Goal: Task Accomplishment & Management: Use online tool/utility

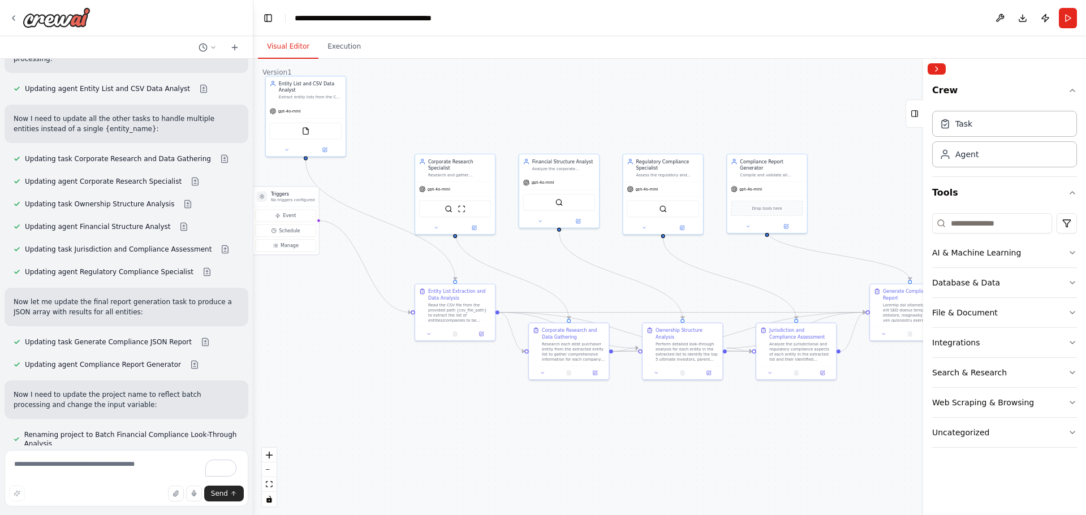
drag, startPoint x: 564, startPoint y: 448, endPoint x: 517, endPoint y: 415, distance: 57.2
click at [517, 415] on div ".deletable-edge-delete-btn { width: 20px; height: 20px; border: 0px solid #ffff…" at bounding box center [669, 287] width 833 height 457
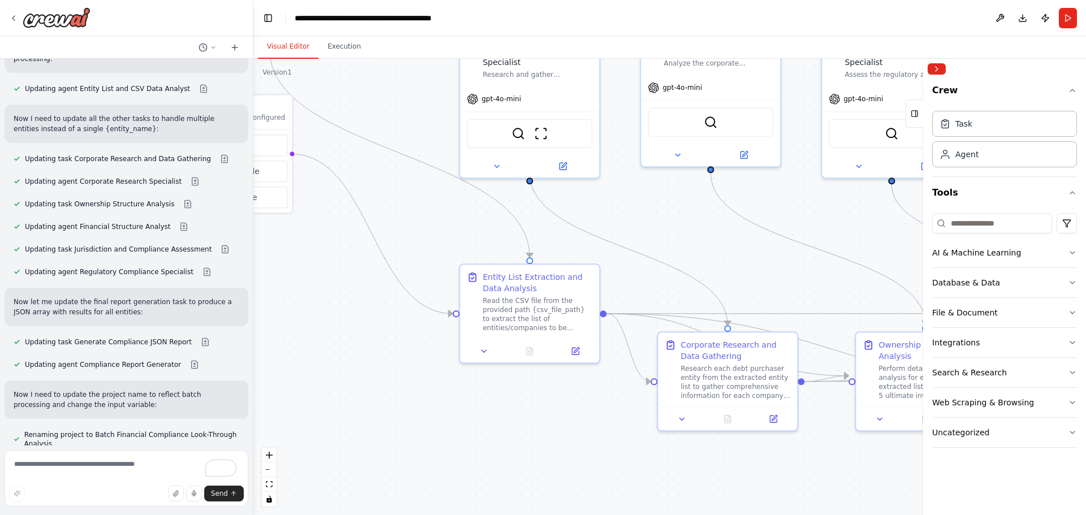
drag, startPoint x: 442, startPoint y: 419, endPoint x: 569, endPoint y: 505, distance: 153.2
click at [569, 505] on div ".deletable-edge-delete-btn { width: 20px; height: 20px; border: 0px solid #ffff…" at bounding box center [669, 287] width 833 height 457
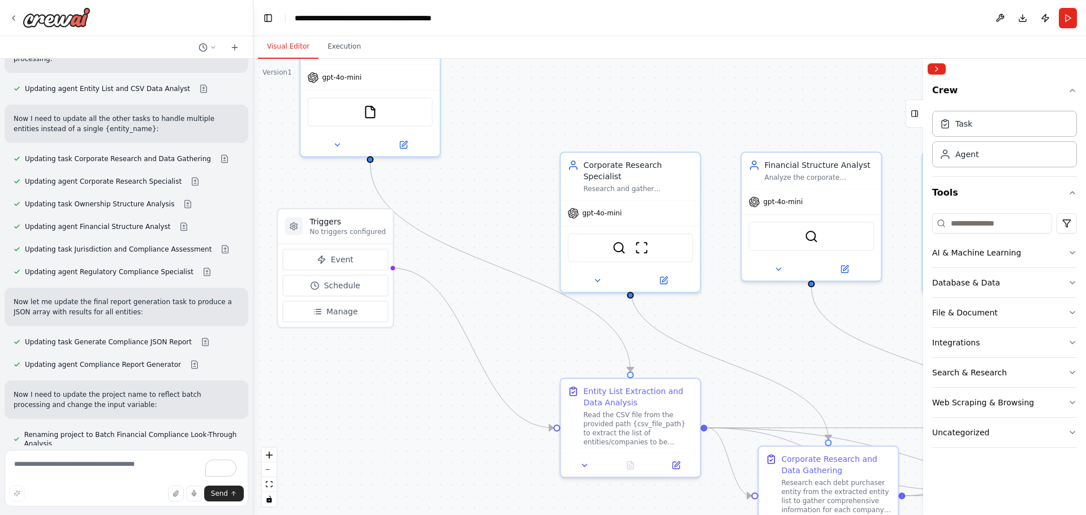
drag, startPoint x: 429, startPoint y: 355, endPoint x: 442, endPoint y: 388, distance: 35.8
click at [449, 420] on div ".deletable-edge-delete-btn { width: 20px; height: 20px; border: 0px solid #ffff…" at bounding box center [669, 287] width 833 height 457
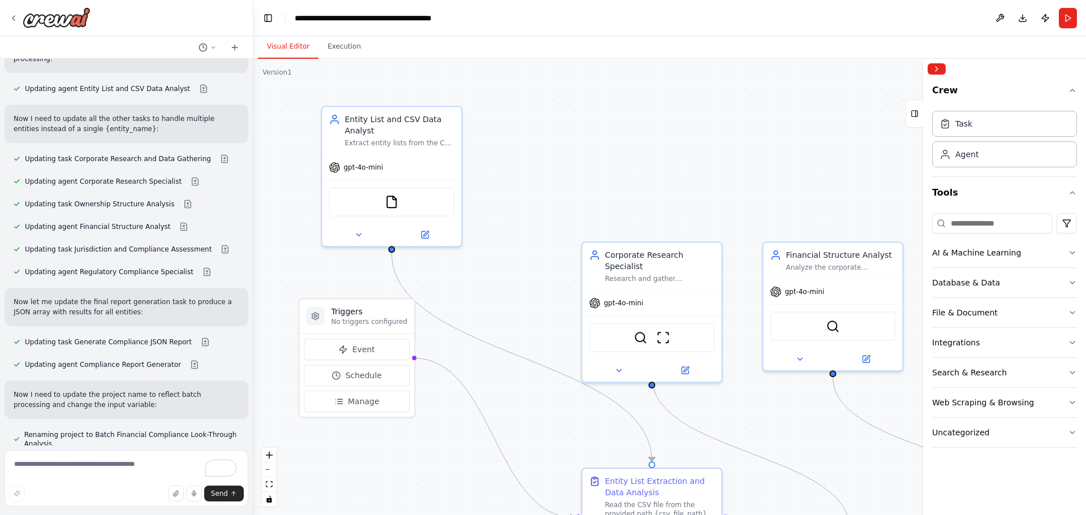
drag, startPoint x: 452, startPoint y: 201, endPoint x: 470, endPoint y: 285, distance: 85.7
click at [471, 294] on div ".deletable-edge-delete-btn { width: 20px; height: 20px; border: 0px solid #ffff…" at bounding box center [669, 287] width 833 height 457
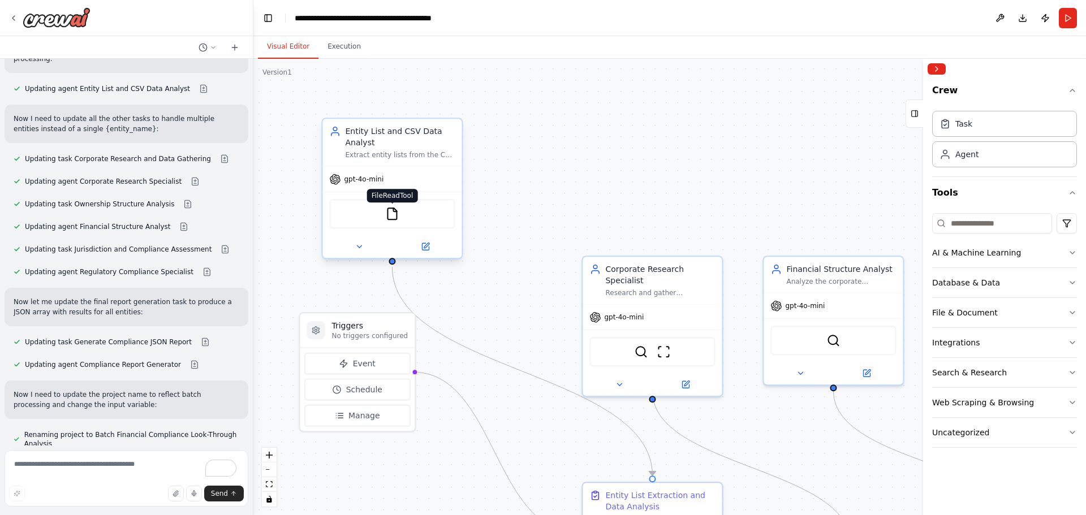
click at [394, 218] on img at bounding box center [392, 214] width 14 height 14
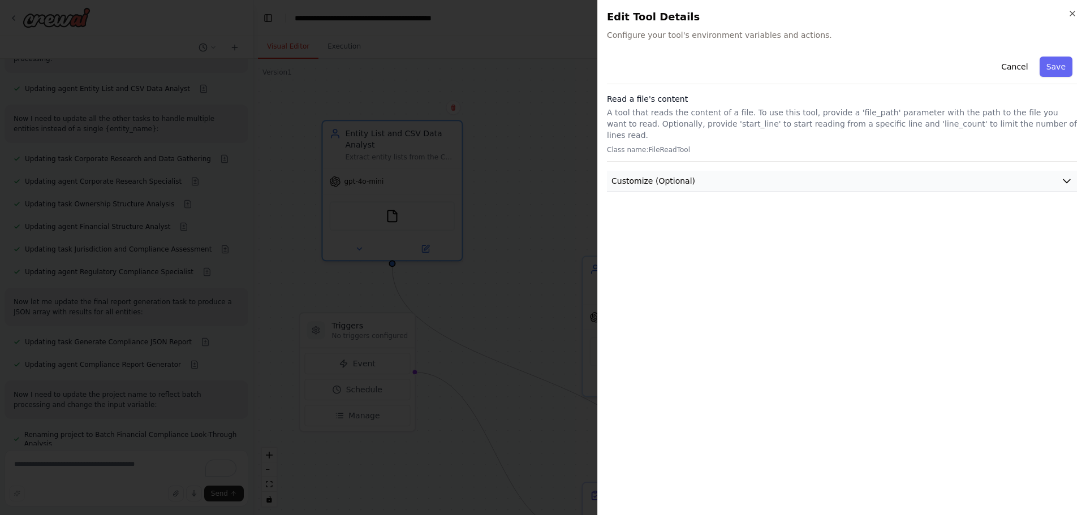
click at [719, 171] on button "Customize (Optional)" at bounding box center [842, 181] width 470 height 21
click at [1074, 13] on icon "button" at bounding box center [1072, 13] width 9 height 9
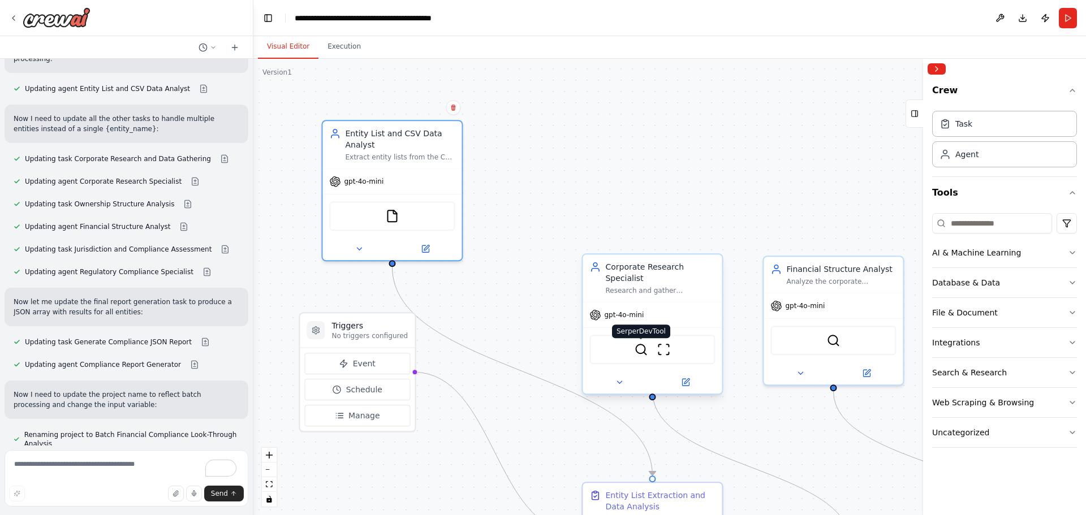
click at [643, 343] on img at bounding box center [641, 350] width 14 height 14
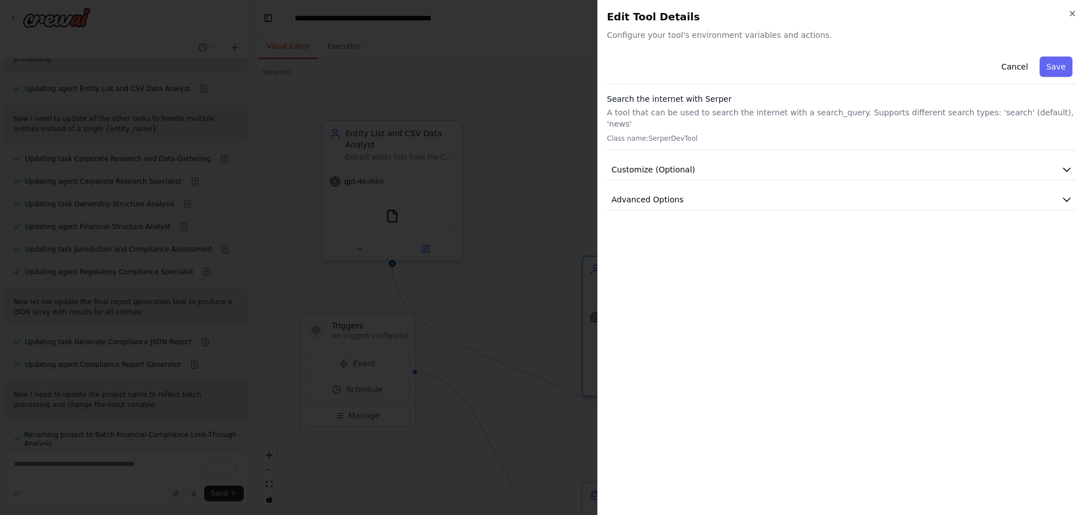
click at [683, 147] on div "Cancel Save Search the internet with [PERSON_NAME] A tool that can be used to s…" at bounding box center [842, 131] width 470 height 158
click at [683, 164] on span "Customize (Optional)" at bounding box center [654, 169] width 84 height 11
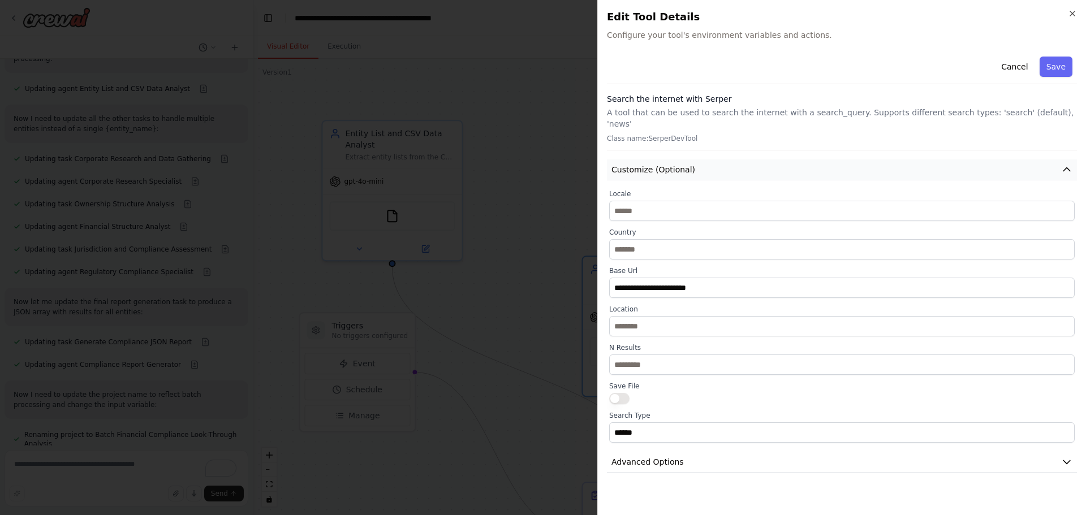
click at [676, 164] on span "Customize (Optional)" at bounding box center [654, 169] width 84 height 11
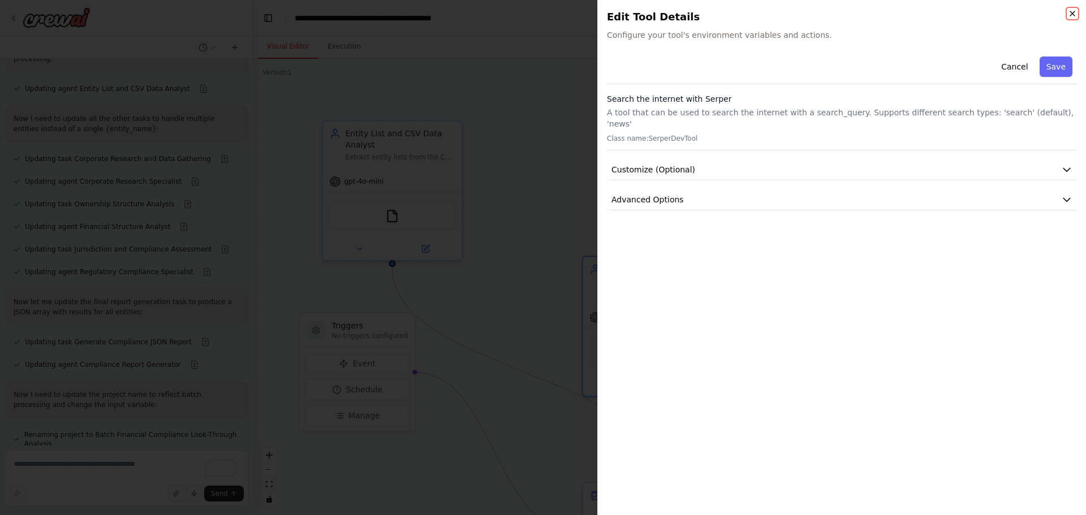
click at [1071, 15] on icon "button" at bounding box center [1072, 13] width 9 height 9
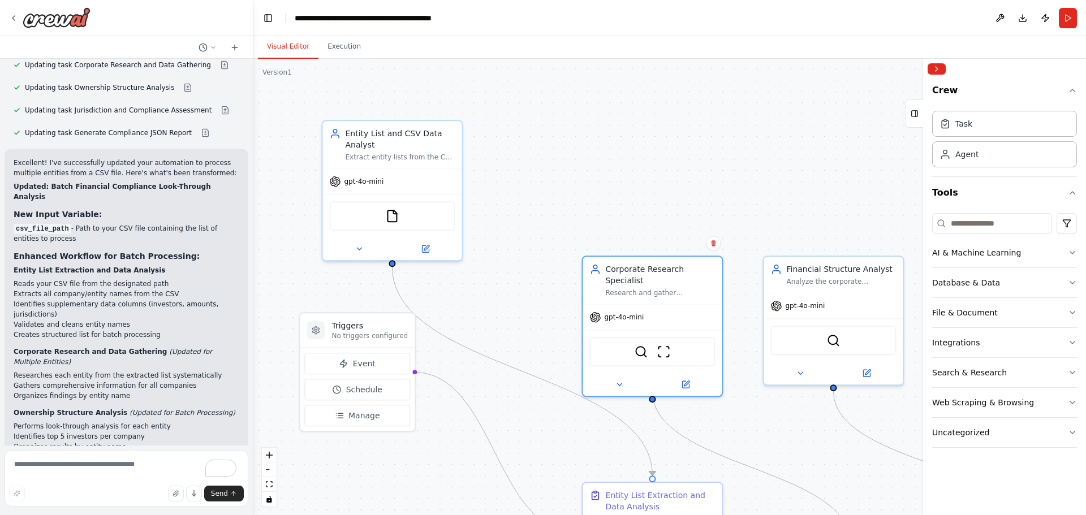
scroll to position [6445, 0]
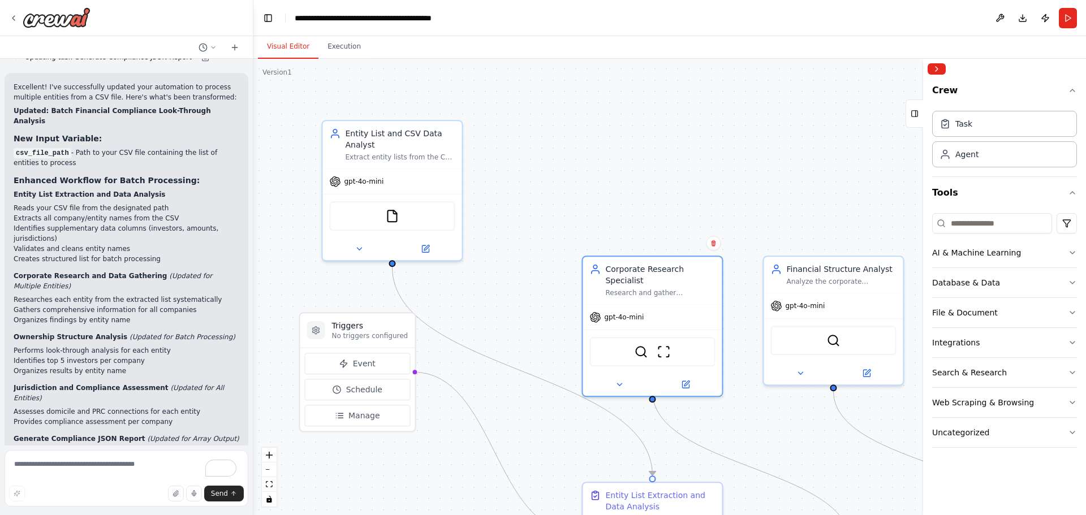
drag, startPoint x: 29, startPoint y: 393, endPoint x: 83, endPoint y: 398, distance: 54.0
drag, startPoint x: 75, startPoint y: 387, endPoint x: 95, endPoint y: 399, distance: 23.4
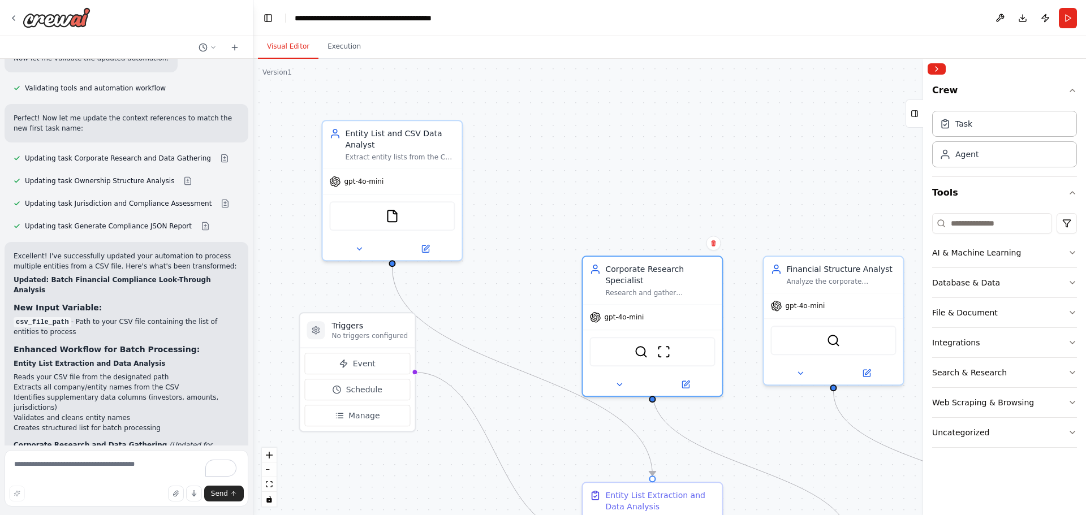
scroll to position [6275, 0]
drag, startPoint x: 45, startPoint y: 341, endPoint x: 133, endPoint y: 389, distance: 100.0
click at [133, 389] on div "Excellent! I've successfully updated your automation to process multiple entiti…" at bounding box center [127, 512] width 226 height 521
drag, startPoint x: 110, startPoint y: 336, endPoint x: 165, endPoint y: 393, distance: 79.2
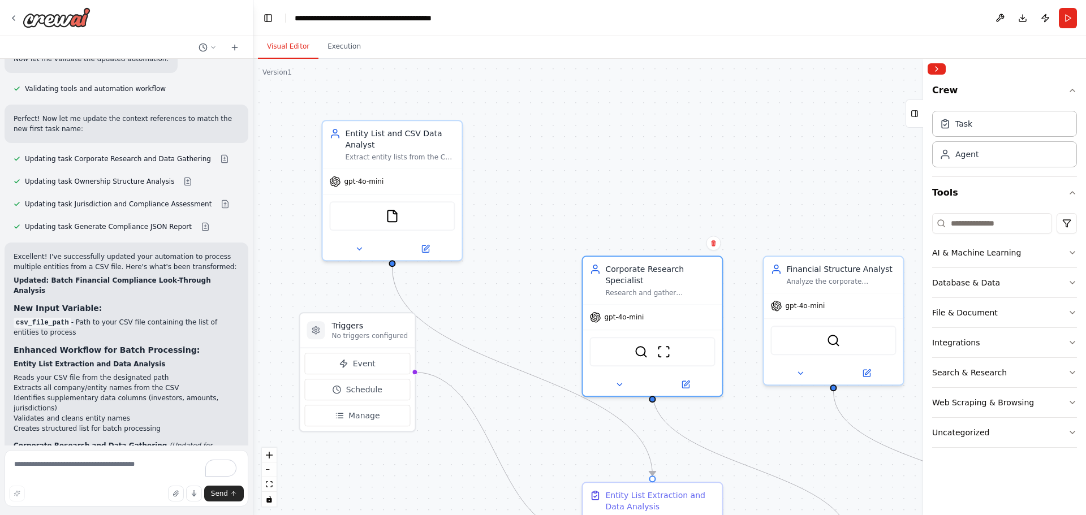
click at [165, 393] on div "Excellent! I've successfully updated your automation to process multiple entiti…" at bounding box center [127, 512] width 226 height 521
drag, startPoint x: 101, startPoint y: 344, endPoint x: 158, endPoint y: 390, distance: 73.2
click at [158, 390] on div "Excellent! I've successfully updated your automation to process multiple entiti…" at bounding box center [127, 512] width 226 height 521
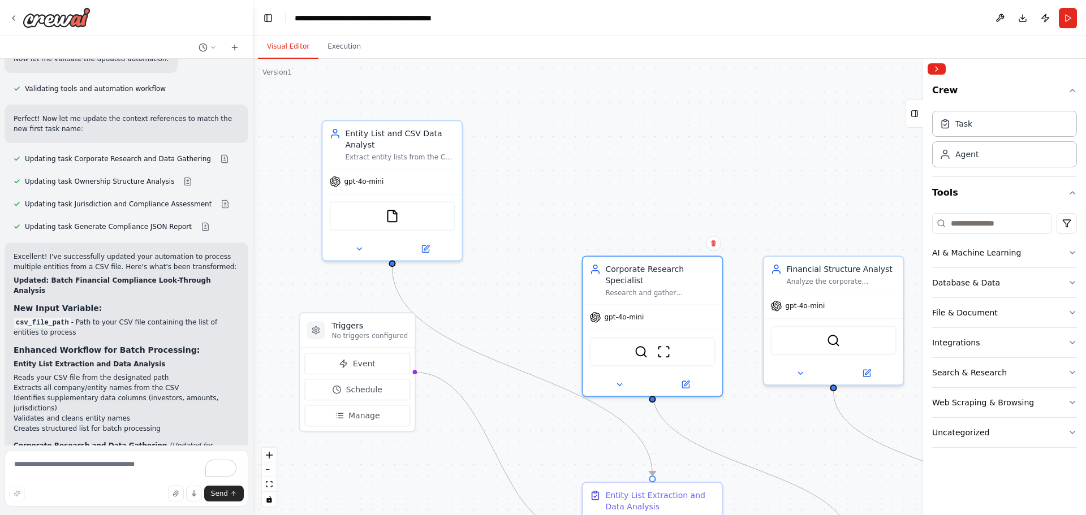
drag, startPoint x: 109, startPoint y: 339, endPoint x: 152, endPoint y: 385, distance: 62.8
drag, startPoint x: 102, startPoint y: 338, endPoint x: 179, endPoint y: 392, distance: 93.4
click at [179, 392] on div "Excellent! I've successfully updated your automation to process multiple entiti…" at bounding box center [127, 512] width 226 height 521
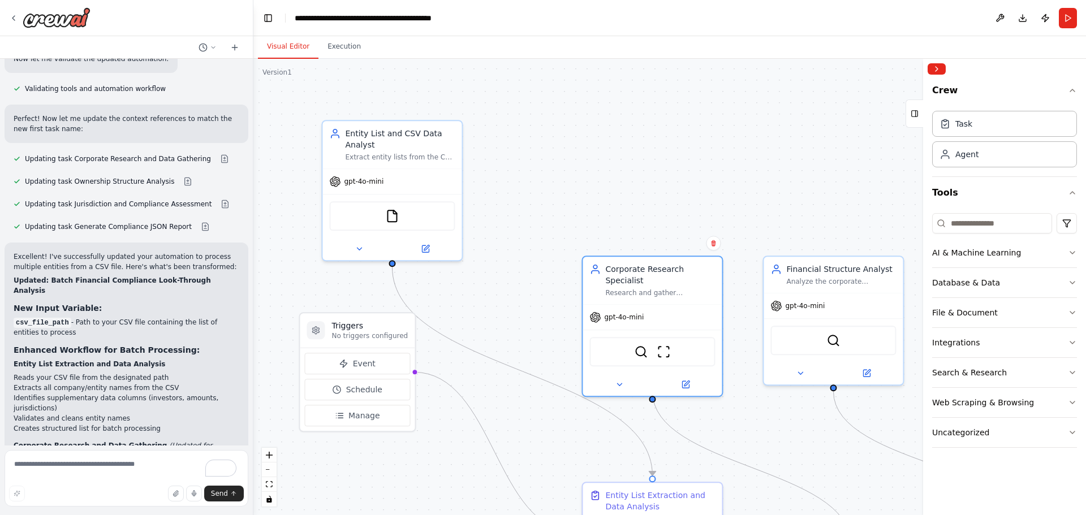
click at [179, 392] on div "Excellent! I've successfully updated your automation to process multiple entiti…" at bounding box center [127, 512] width 226 height 521
drag, startPoint x: 117, startPoint y: 337, endPoint x: 170, endPoint y: 390, distance: 74.8
click at [170, 390] on div "Excellent! I've successfully updated your automation to process multiple entiti…" at bounding box center [127, 512] width 226 height 521
drag, startPoint x: 109, startPoint y: 340, endPoint x: 166, endPoint y: 392, distance: 76.9
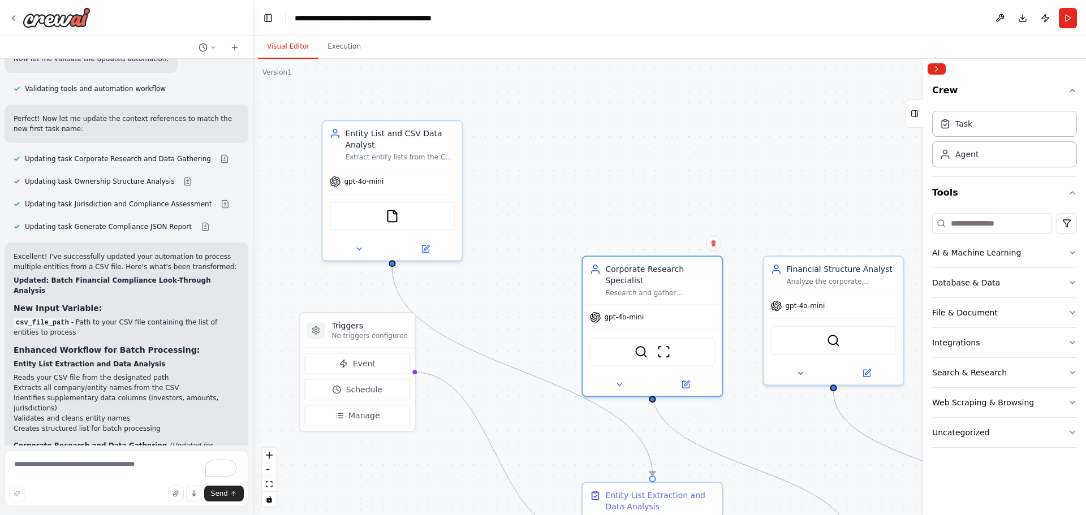
click at [166, 392] on div "Excellent! I've successfully updated your automation to process multiple entiti…" at bounding box center [127, 512] width 226 height 521
drag, startPoint x: 110, startPoint y: 336, endPoint x: 150, endPoint y: 388, distance: 65.8
click at [150, 388] on div "Excellent! I've successfully updated your automation to process multiple entiti…" at bounding box center [127, 512] width 226 height 521
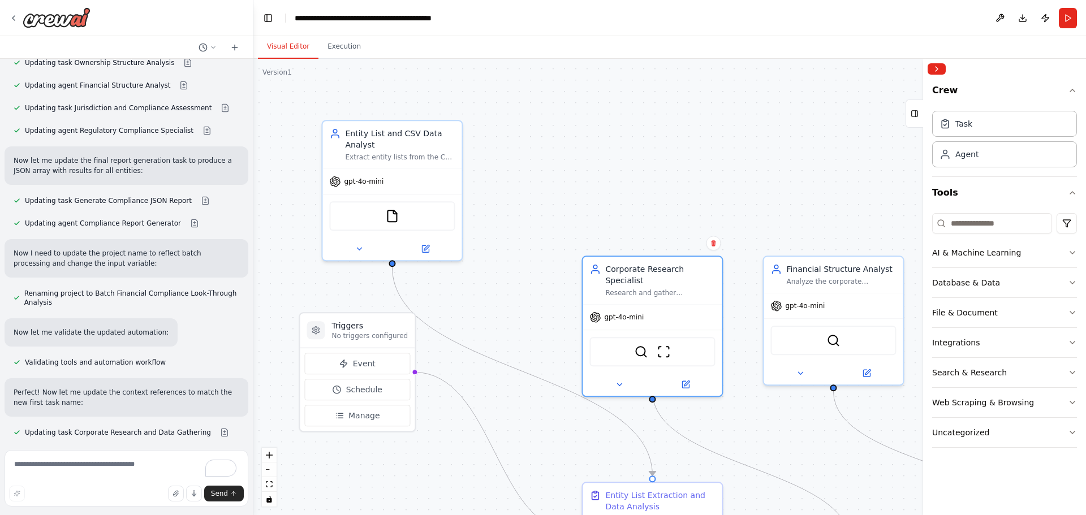
scroll to position [5993, 0]
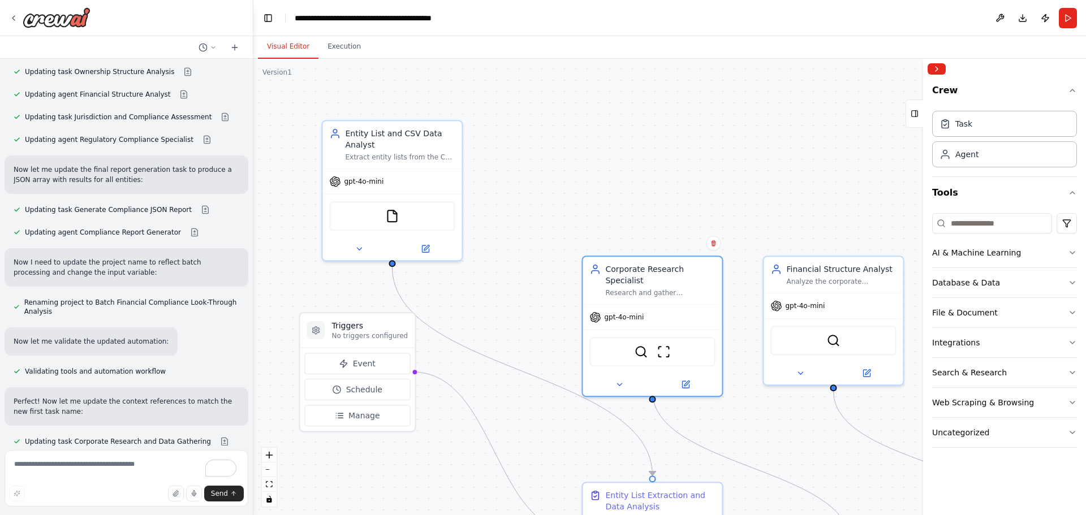
drag, startPoint x: 76, startPoint y: 310, endPoint x: 89, endPoint y: 333, distance: 26.6
drag, startPoint x: 83, startPoint y: 336, endPoint x: 151, endPoint y: 409, distance: 99.3
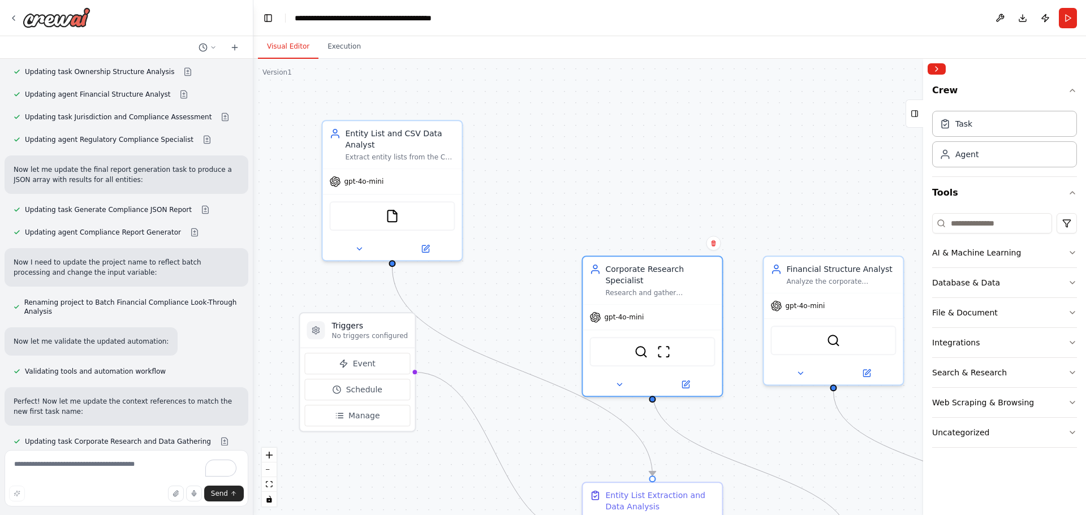
drag, startPoint x: 80, startPoint y: 363, endPoint x: 138, endPoint y: 414, distance: 76.6
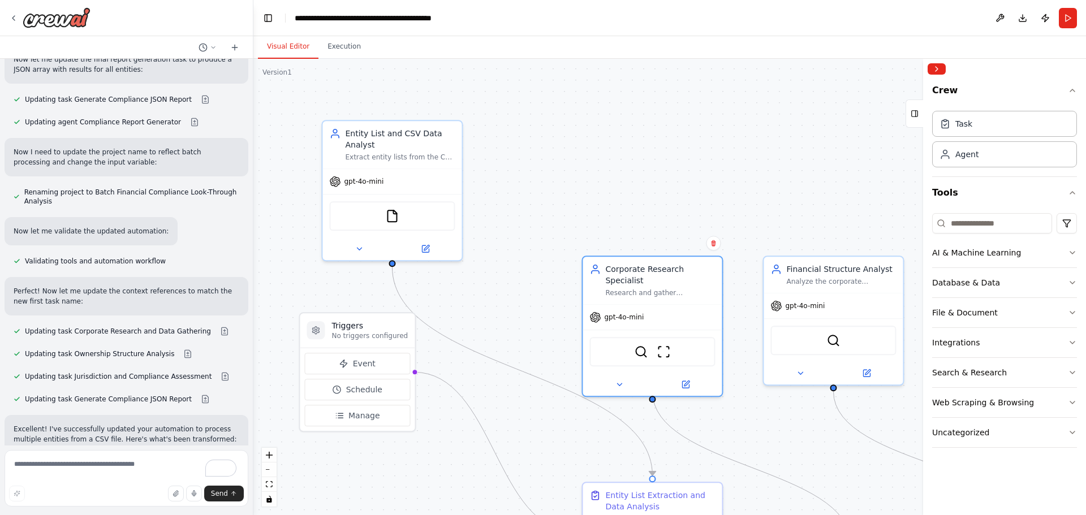
scroll to position [6106, 0]
drag, startPoint x: 58, startPoint y: 313, endPoint x: 128, endPoint y: 346, distance: 78.0
drag, startPoint x: 94, startPoint y: 317, endPoint x: 136, endPoint y: 351, distance: 53.5
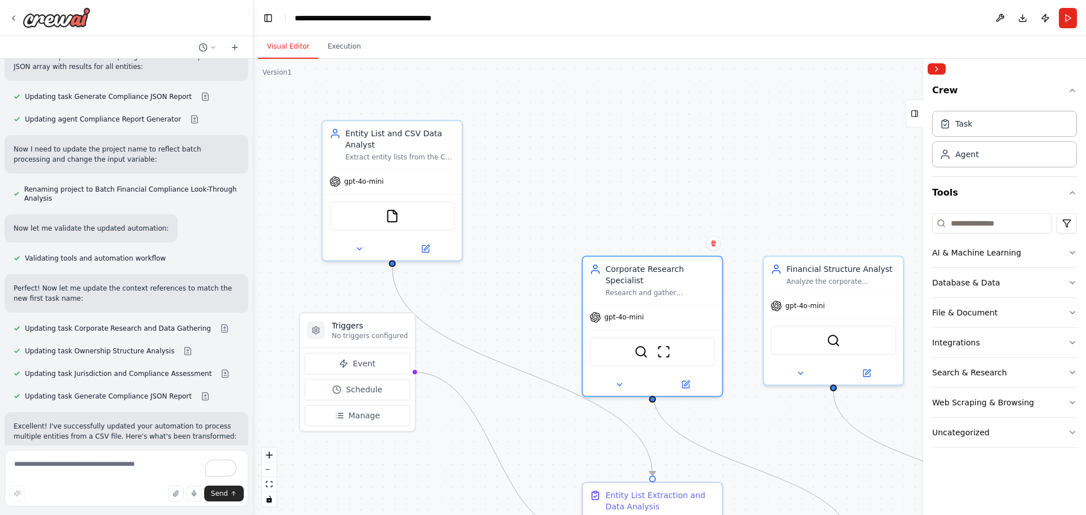
drag, startPoint x: 86, startPoint y: 316, endPoint x: 128, endPoint y: 357, distance: 58.8
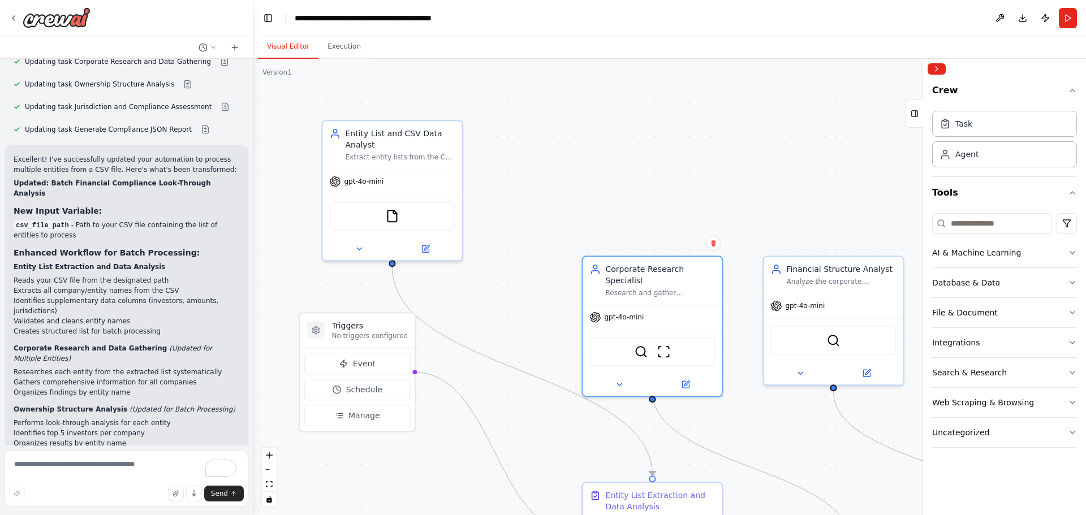
scroll to position [6445, 0]
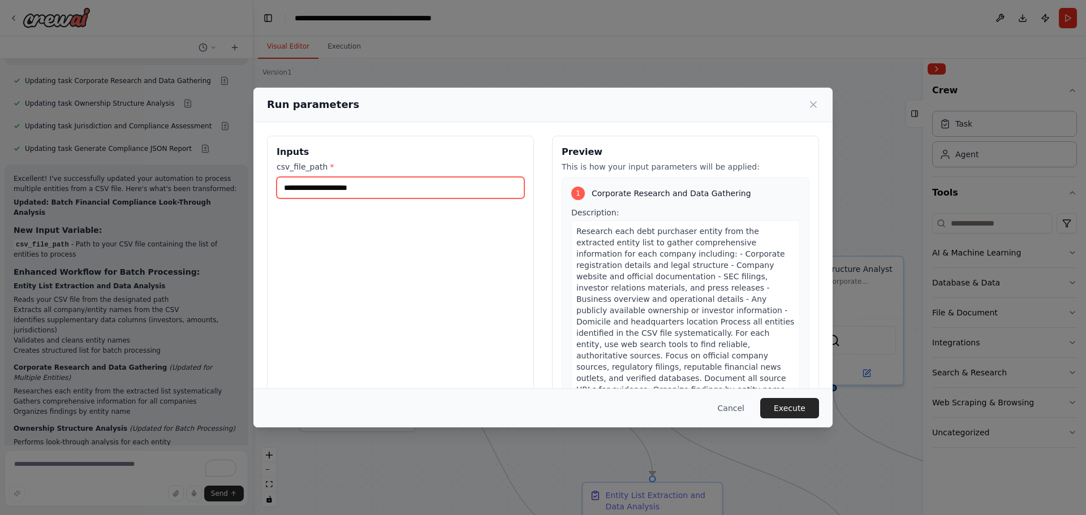
click at [366, 190] on input "csv_file_path *" at bounding box center [401, 188] width 248 height 22
paste input "**********"
type input "**********"
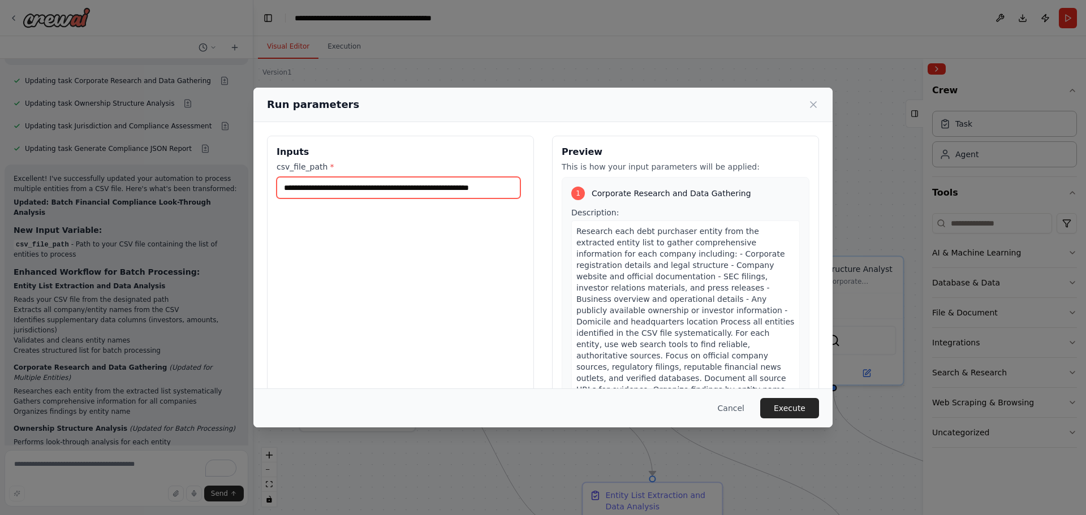
scroll to position [0, 0]
drag, startPoint x: 330, startPoint y: 189, endPoint x: 186, endPoint y: 189, distance: 144.3
click at [186, 189] on div "**********" at bounding box center [543, 257] width 1086 height 515
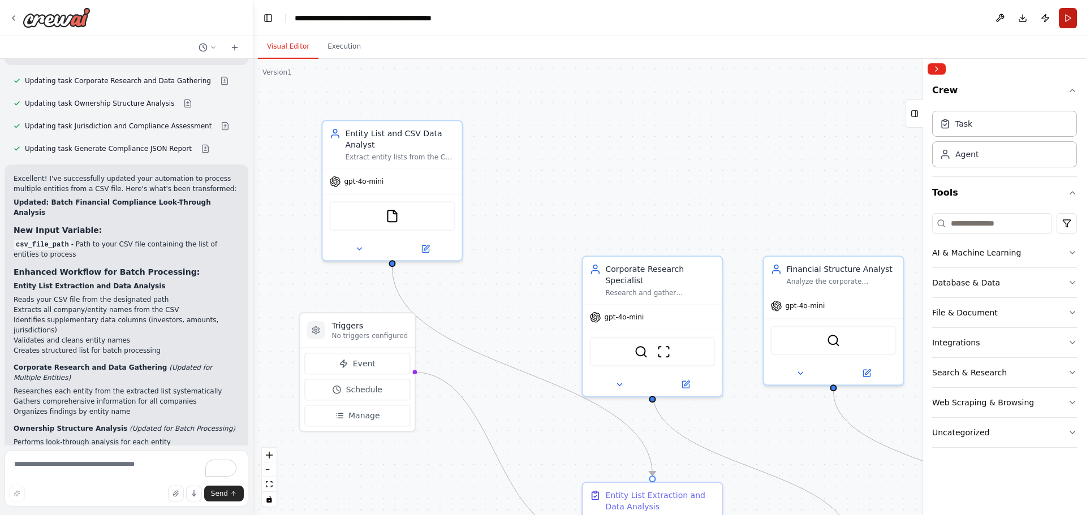
click at [1071, 18] on button "Run" at bounding box center [1068, 18] width 18 height 20
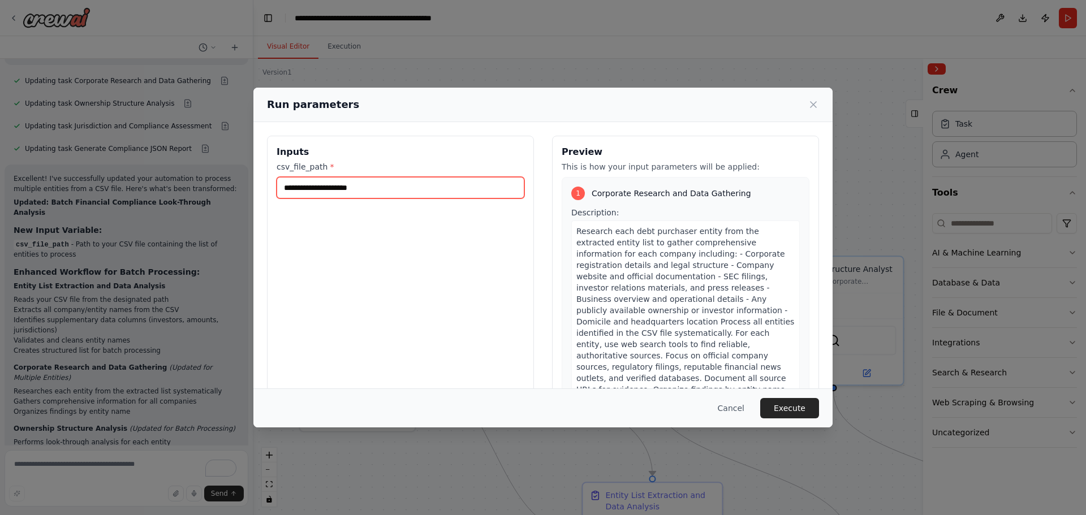
click at [341, 187] on input "csv_file_path *" at bounding box center [401, 188] width 248 height 22
paste input "**********"
type input "**********"
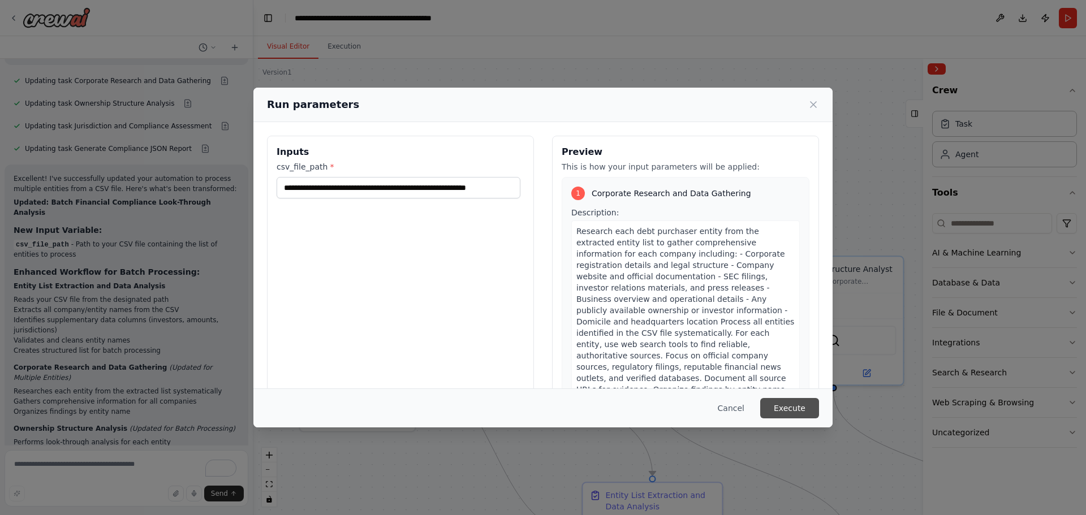
click at [779, 410] on button "Execute" at bounding box center [789, 408] width 59 height 20
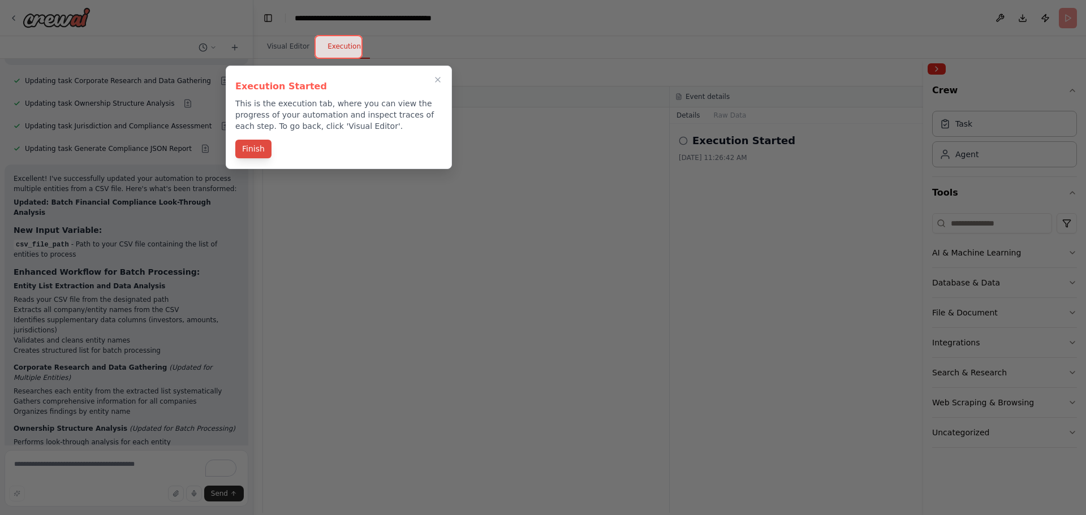
scroll to position [6445, 0]
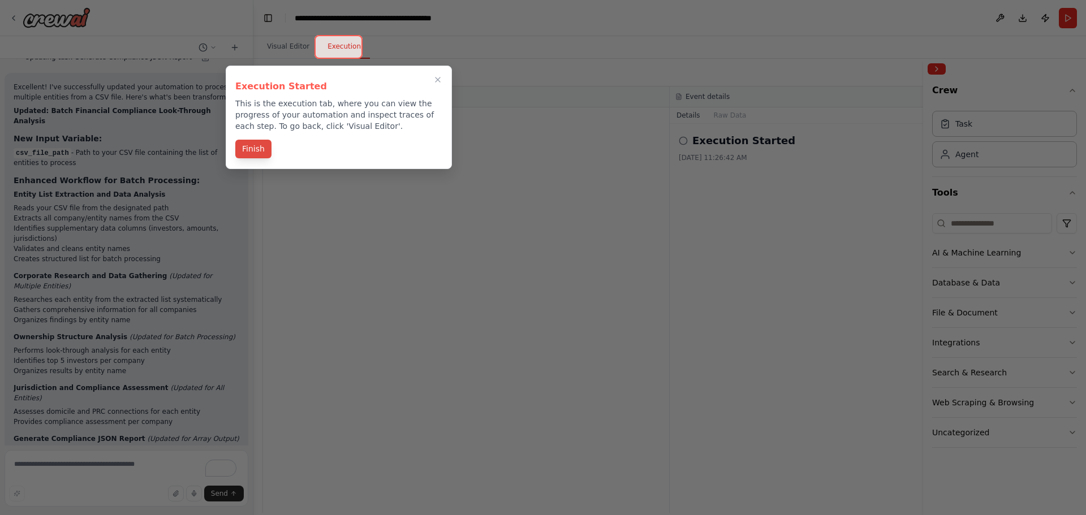
click at [263, 147] on button "Finish" at bounding box center [253, 149] width 36 height 19
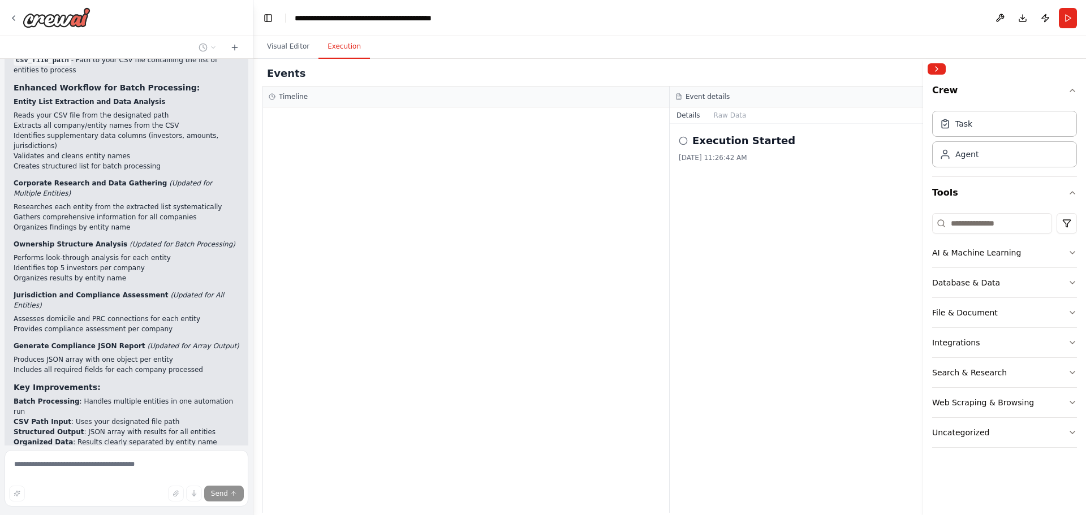
scroll to position [6548, 0]
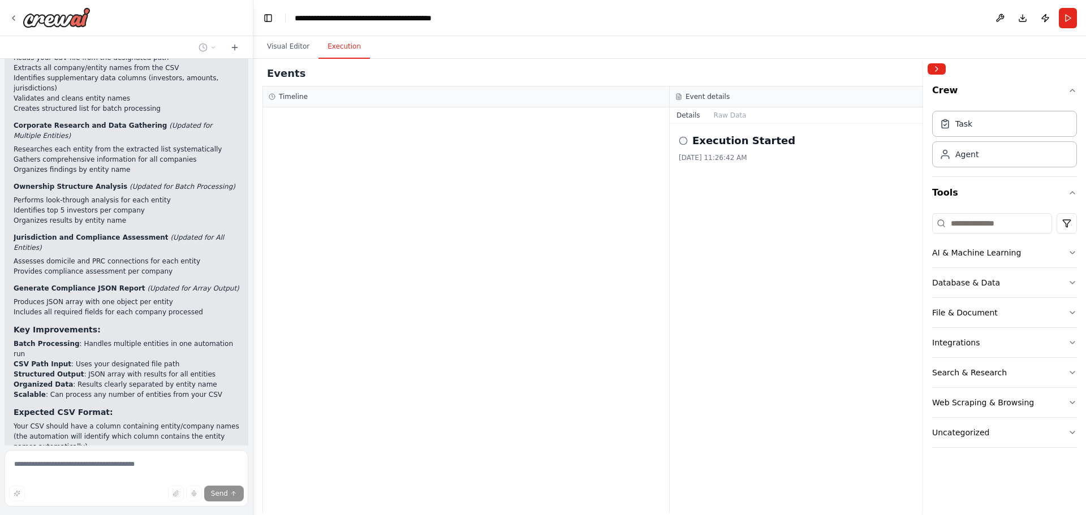
drag, startPoint x: 74, startPoint y: 320, endPoint x: 154, endPoint y: 321, distance: 80.3
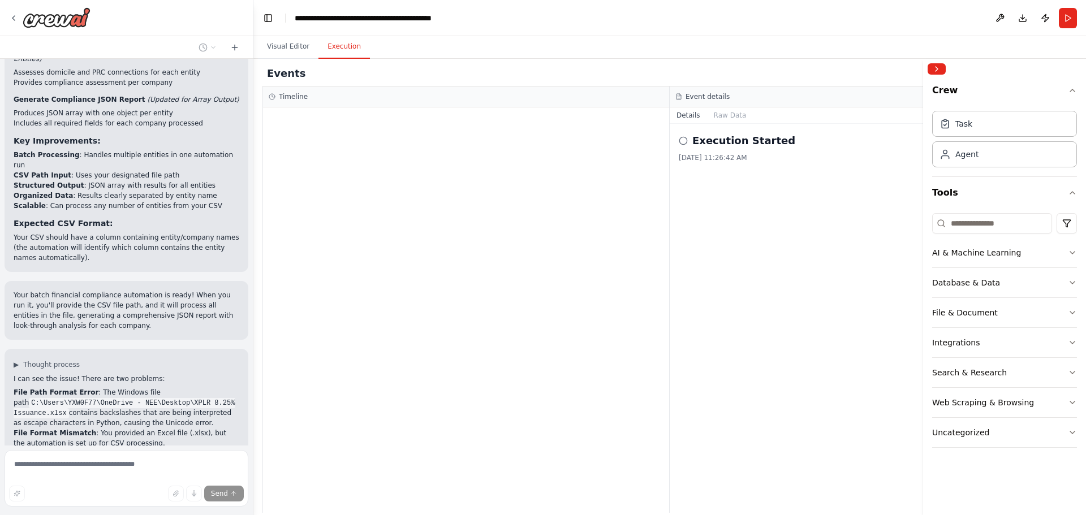
scroll to position [6795, 0]
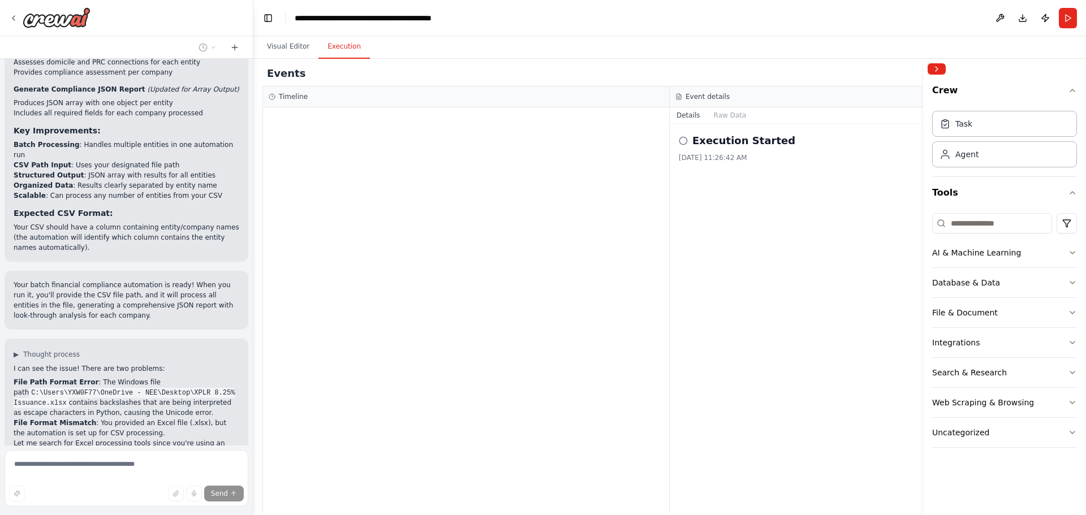
drag, startPoint x: 80, startPoint y: 269, endPoint x: 106, endPoint y: 315, distance: 52.7
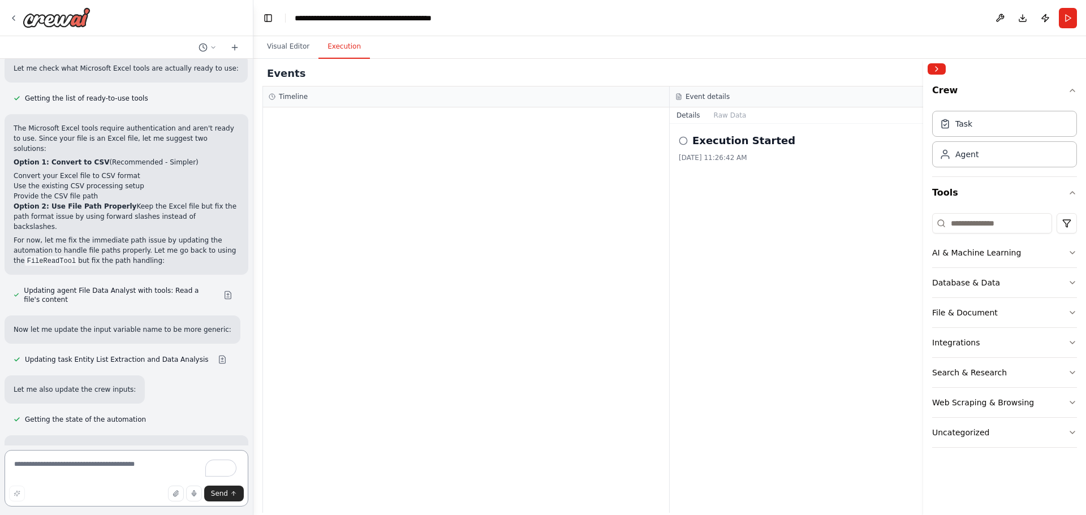
scroll to position [7448, 0]
drag, startPoint x: 104, startPoint y: 272, endPoint x: 184, endPoint y: 312, distance: 90.1
drag, startPoint x: 90, startPoint y: 270, endPoint x: 165, endPoint y: 309, distance: 84.8
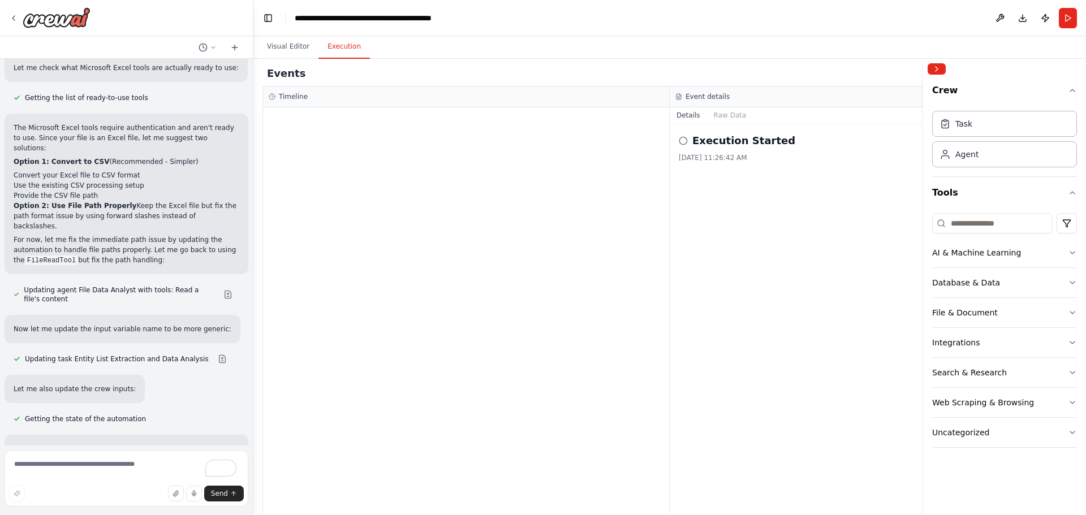
drag, startPoint x: 98, startPoint y: 273, endPoint x: 160, endPoint y: 317, distance: 75.7
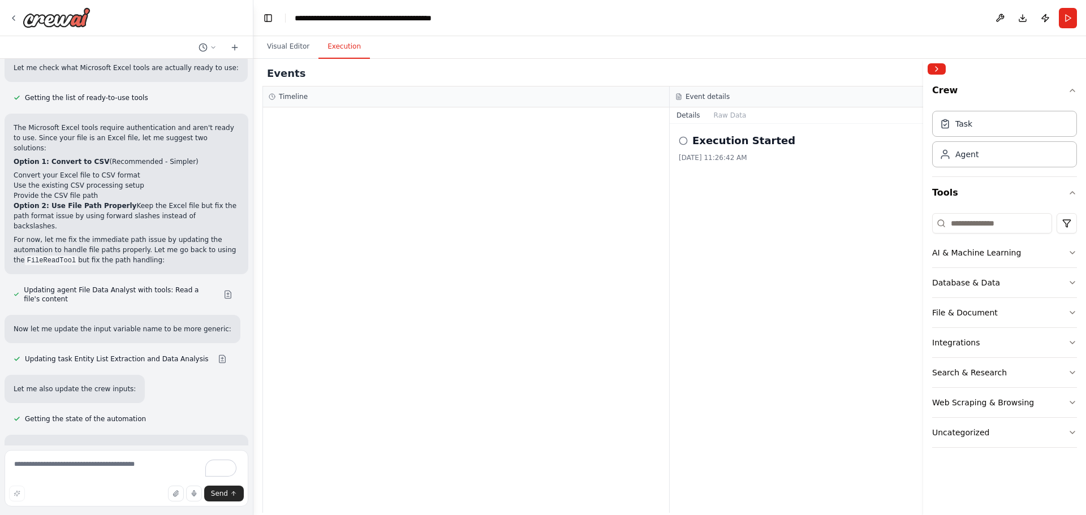
drag, startPoint x: 97, startPoint y: 277, endPoint x: 143, endPoint y: 311, distance: 57.8
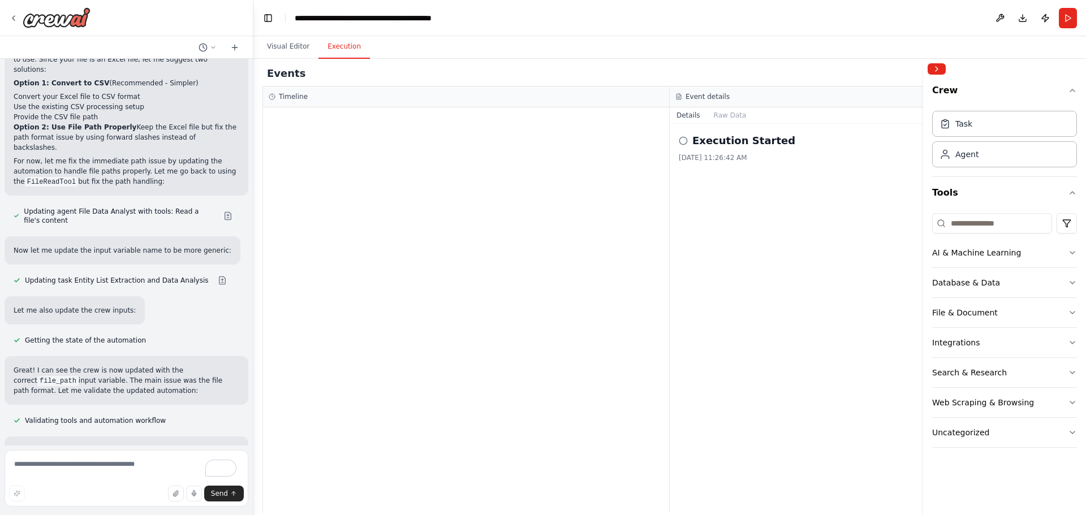
scroll to position [7674, 0]
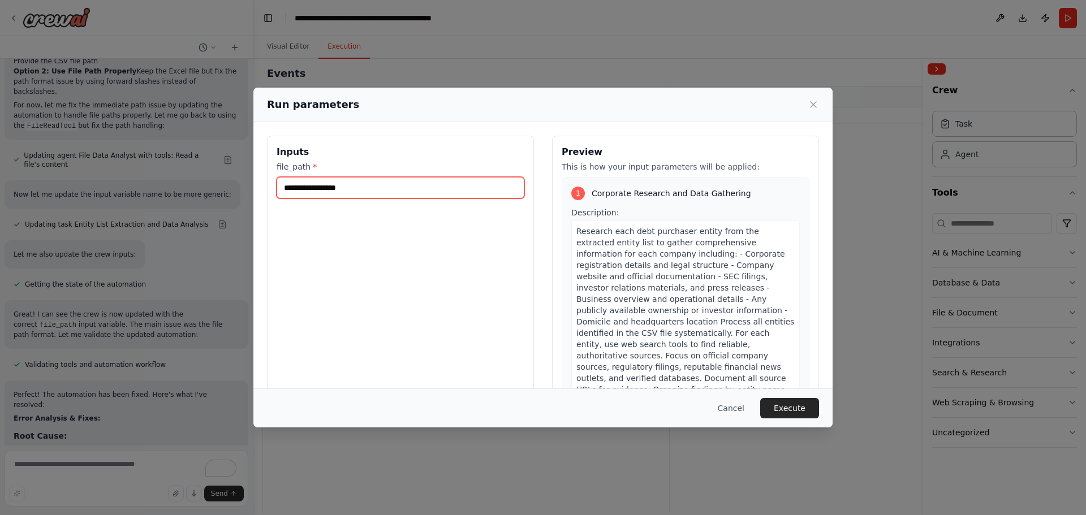
click at [386, 186] on input "file_path *" at bounding box center [401, 188] width 248 height 22
paste input "**********"
type input "**********"
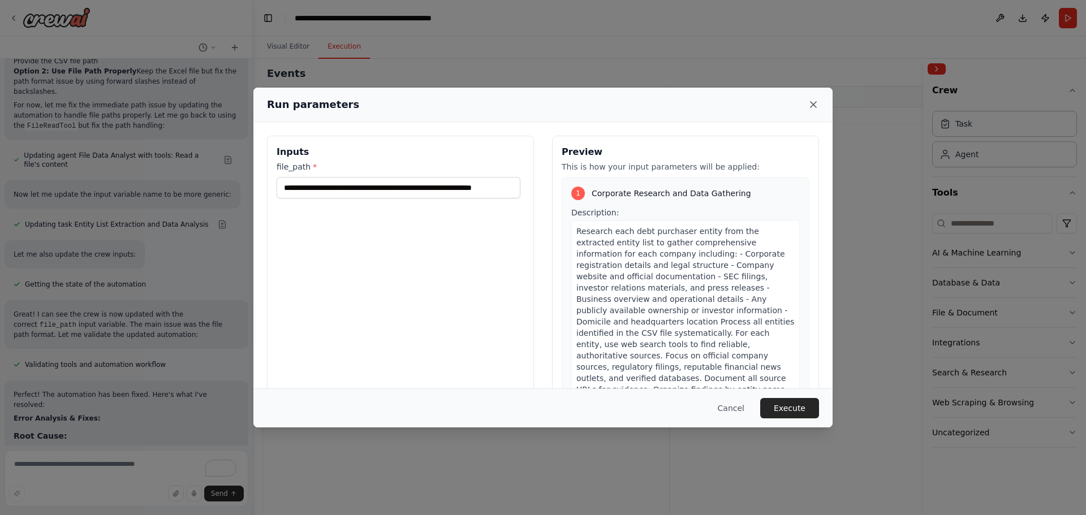
click at [813, 101] on icon at bounding box center [813, 104] width 11 height 11
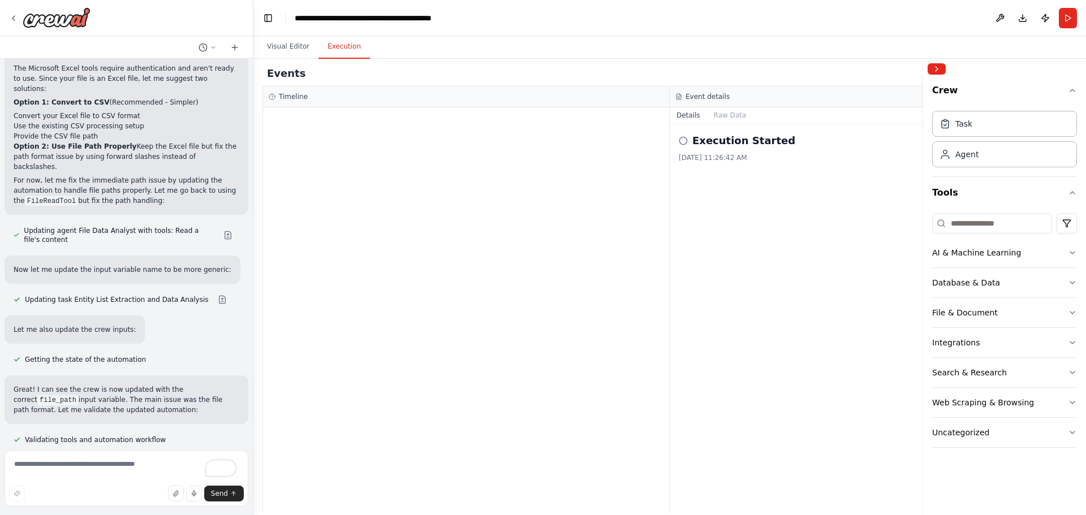
scroll to position [7526, 0]
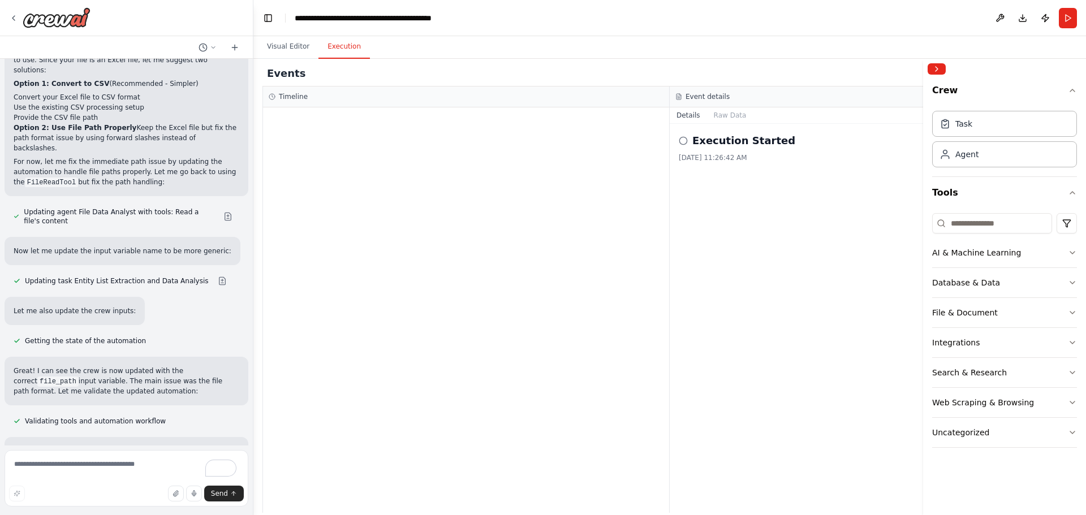
drag, startPoint x: 52, startPoint y: 290, endPoint x: 88, endPoint y: 302, distance: 38.3
copy code "r"C:\Users\YXW0F77\OneDrive - NEE\Desktop\XPLR 8.25% Issuance.xlsx""
click at [1063, 21] on button "Run" at bounding box center [1068, 18] width 18 height 20
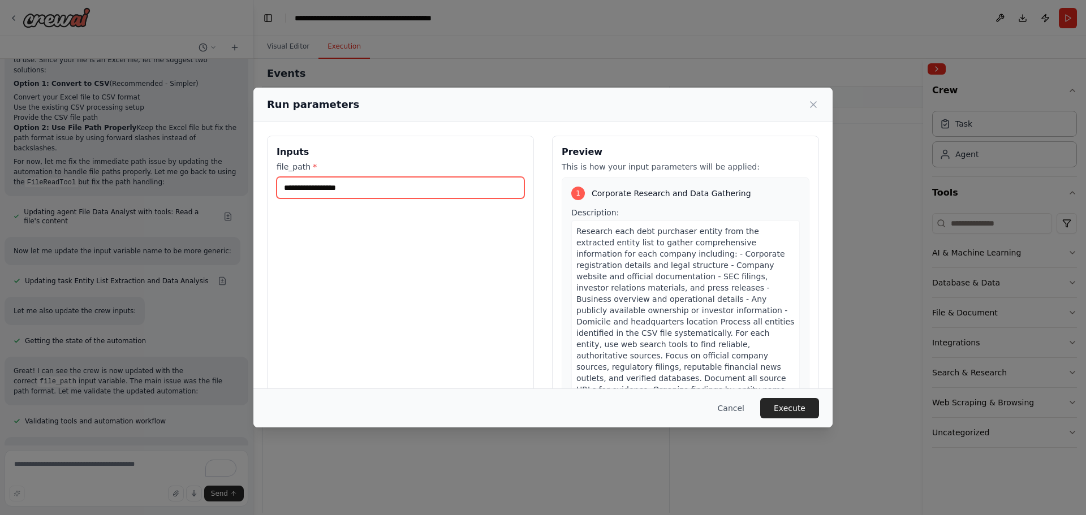
click at [333, 191] on input "file_path *" at bounding box center [401, 188] width 248 height 22
paste input "**********"
type input "**********"
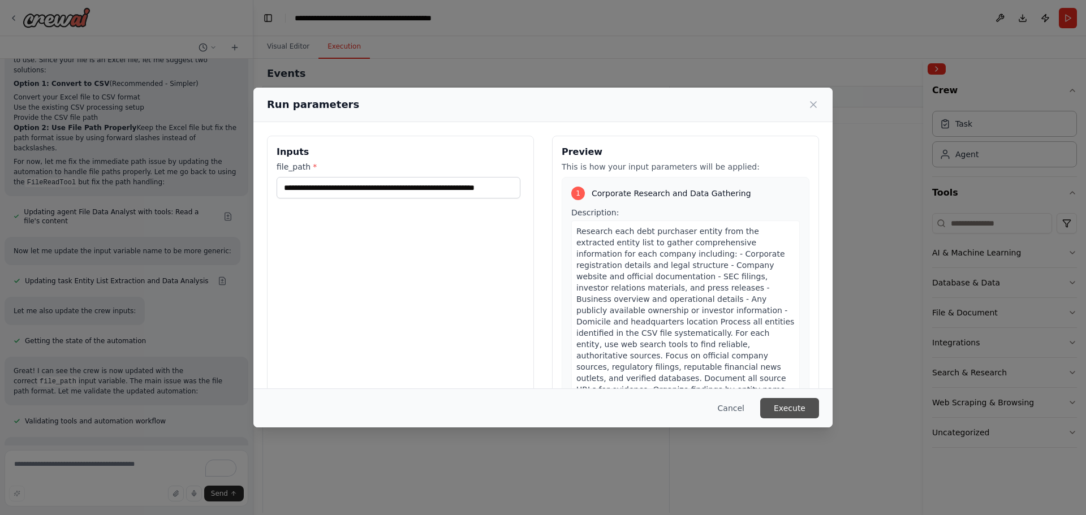
scroll to position [0, 0]
click at [797, 402] on button "Execute" at bounding box center [789, 408] width 59 height 20
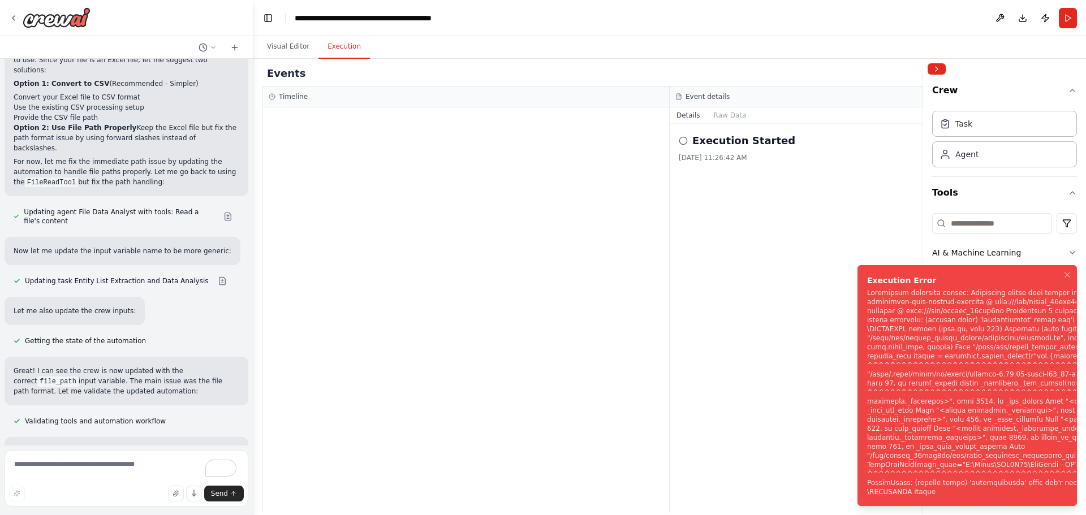
scroll to position [7674, 0]
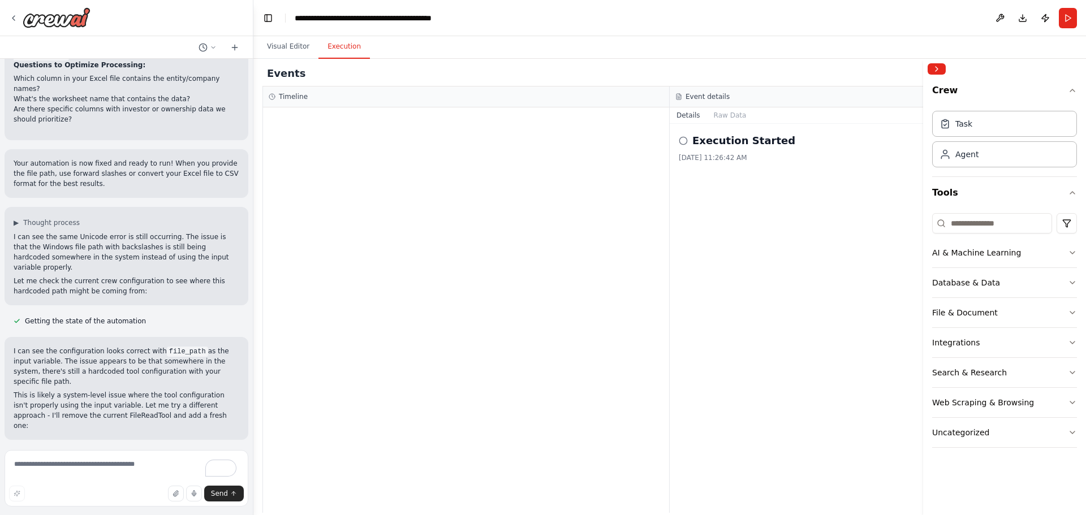
scroll to position [8431, 0]
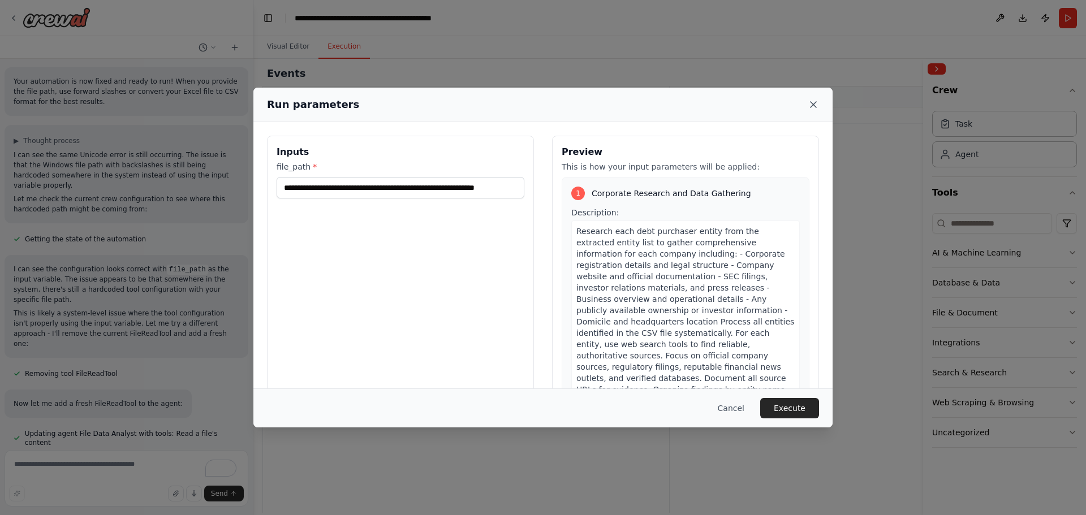
click at [812, 105] on icon at bounding box center [813, 104] width 11 height 11
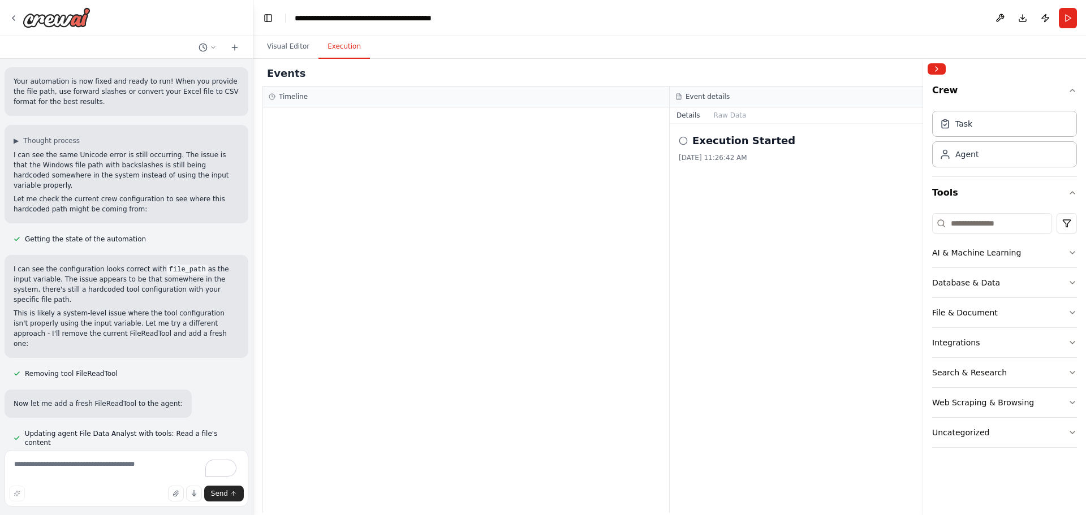
drag, startPoint x: 11, startPoint y: 217, endPoint x: 180, endPoint y: 220, distance: 169.8
copy code "C:/Users/YXW0F77/Desktop/XPLR_Issuance.csv"
drag, startPoint x: 16, startPoint y: 216, endPoint x: 179, endPoint y: 220, distance: 163.6
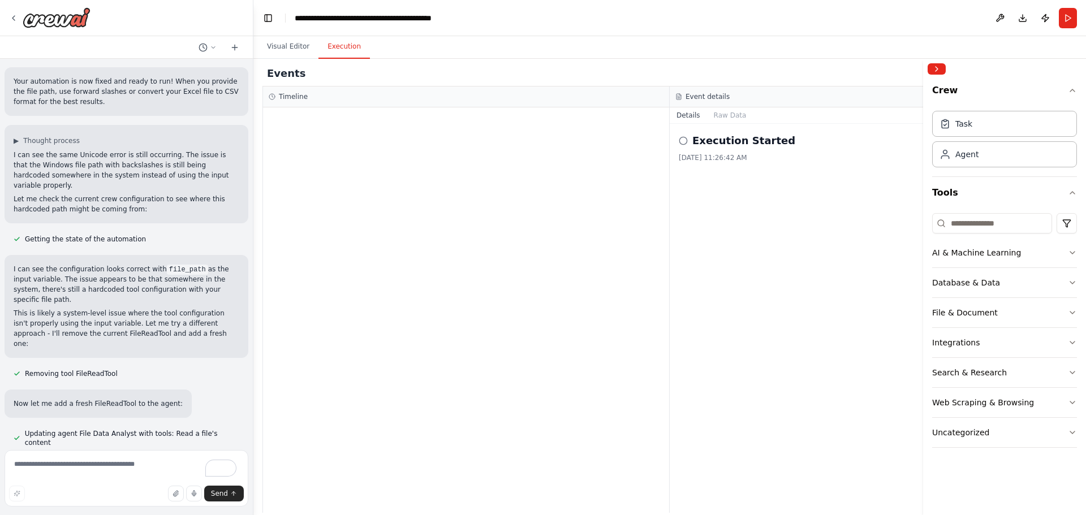
copy code "C:/Users/YXW0F77/Desktop/XPLR_Issuance.csv"
click at [1071, 21] on button "Run" at bounding box center [1068, 18] width 18 height 20
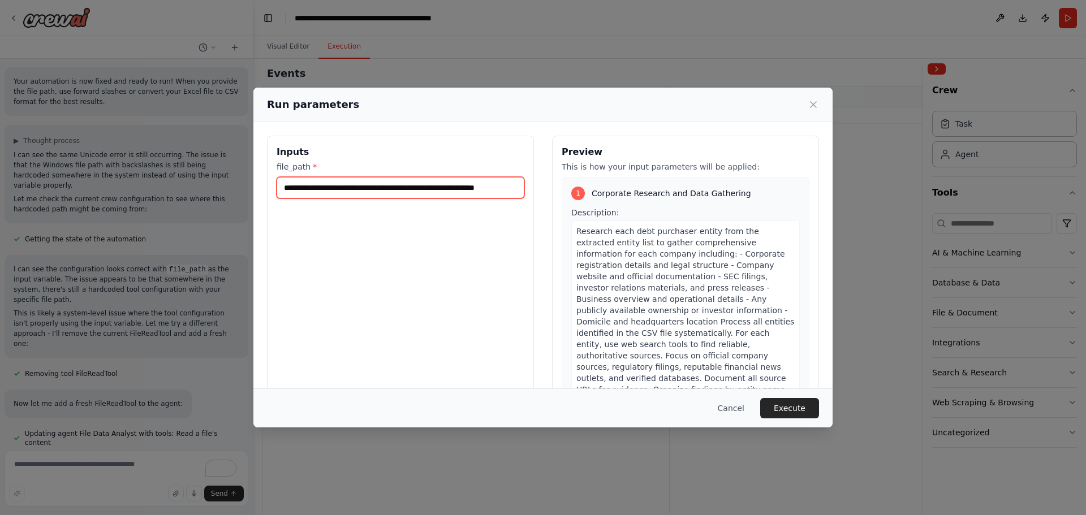
click at [452, 185] on input "**********" at bounding box center [401, 188] width 248 height 22
paste input "**********"
type input "**********"
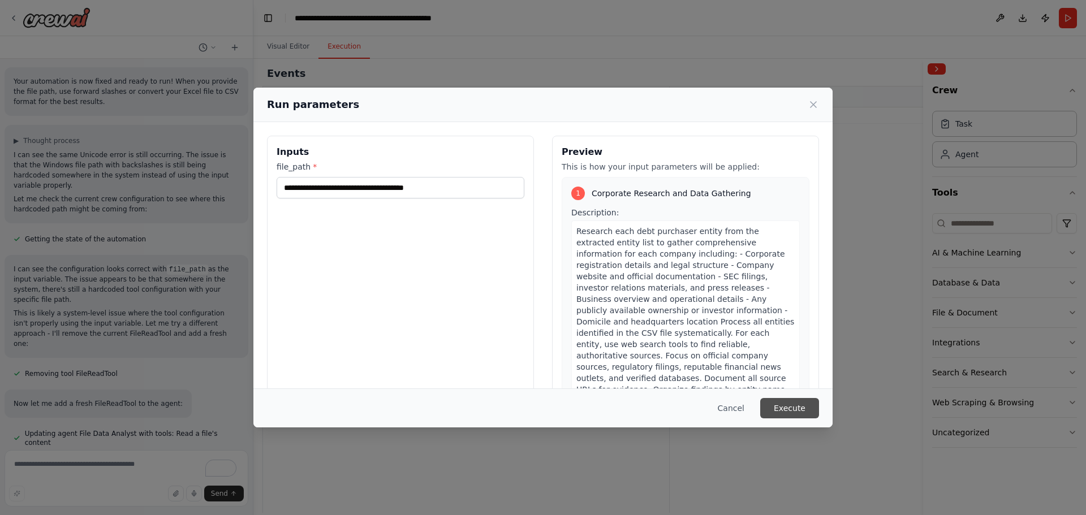
click at [789, 405] on button "Execute" at bounding box center [789, 408] width 59 height 20
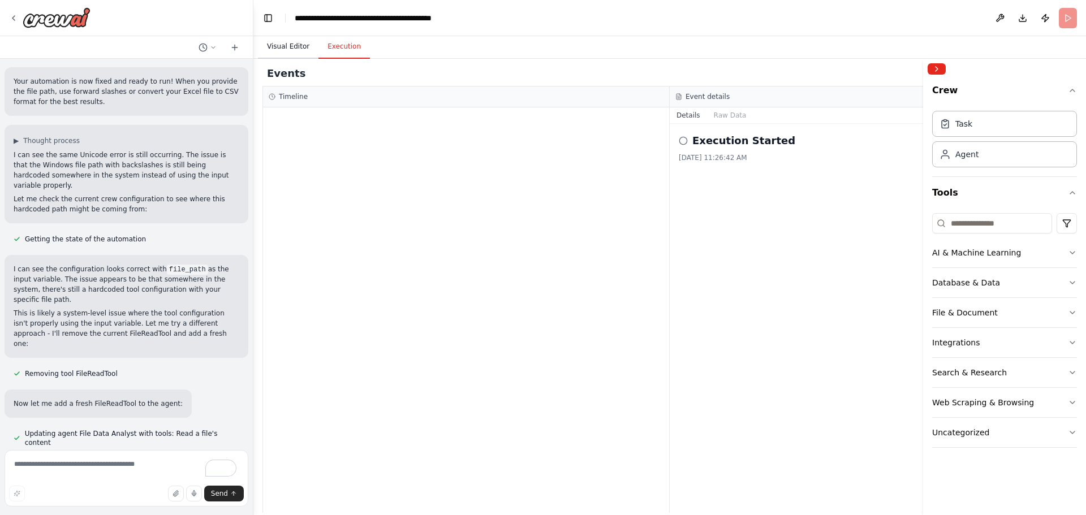
click at [286, 46] on button "Visual Editor" at bounding box center [288, 47] width 61 height 24
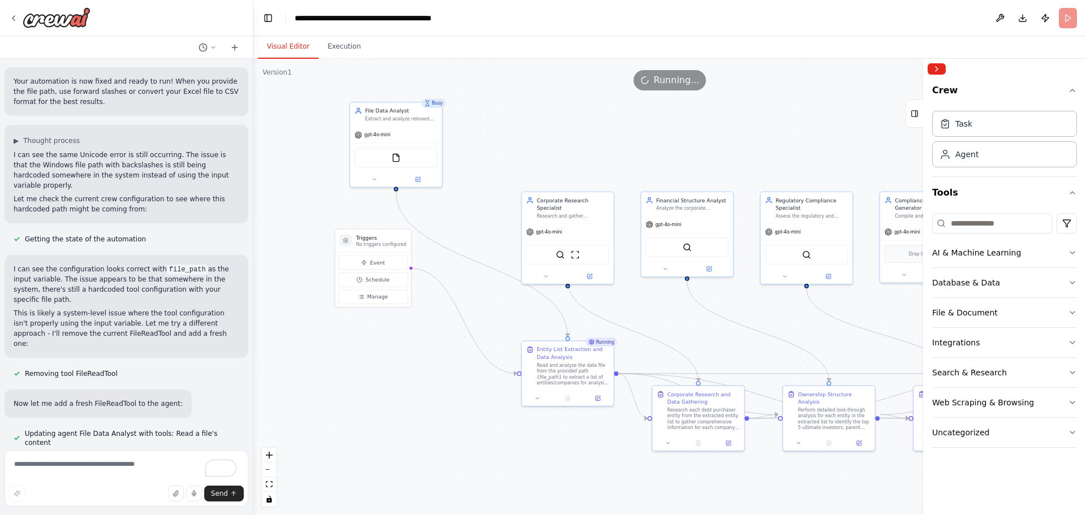
drag, startPoint x: 438, startPoint y: 463, endPoint x: 389, endPoint y: 358, distance: 115.4
click at [389, 358] on div ".deletable-edge-delete-btn { width: 20px; height: 20px; border: 0px solid #ffff…" at bounding box center [669, 287] width 833 height 457
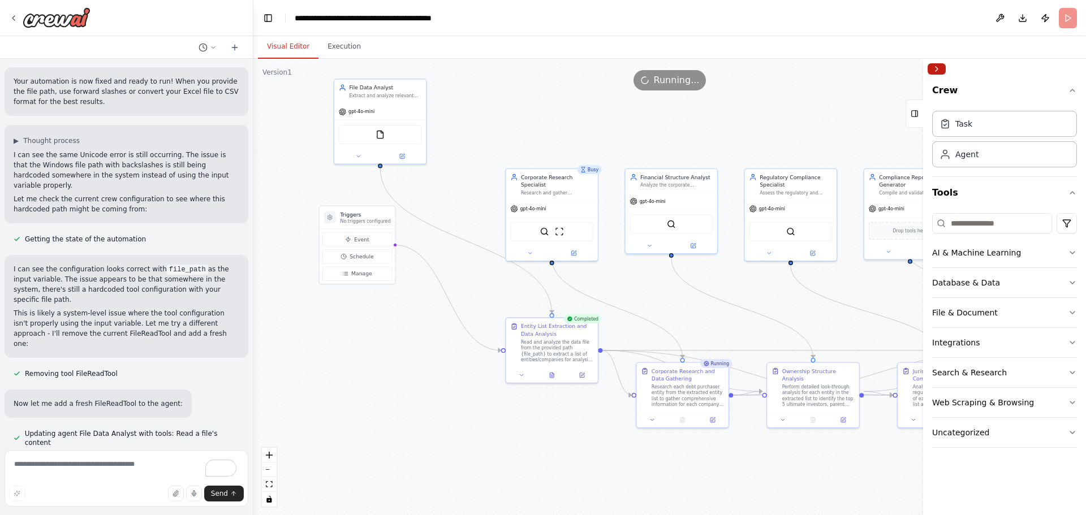
click at [935, 70] on button "Collapse right sidebar" at bounding box center [937, 68] width 18 height 11
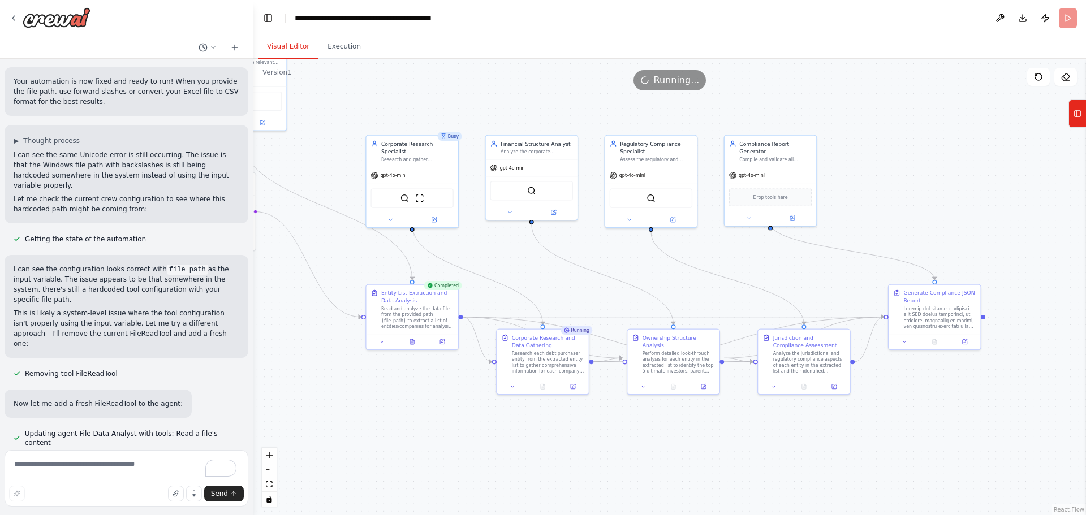
drag, startPoint x: 504, startPoint y: 462, endPoint x: 364, endPoint y: 428, distance: 143.7
click at [364, 428] on div ".deletable-edge-delete-btn { width: 20px; height: 20px; border: 0px solid #ffff…" at bounding box center [669, 287] width 833 height 457
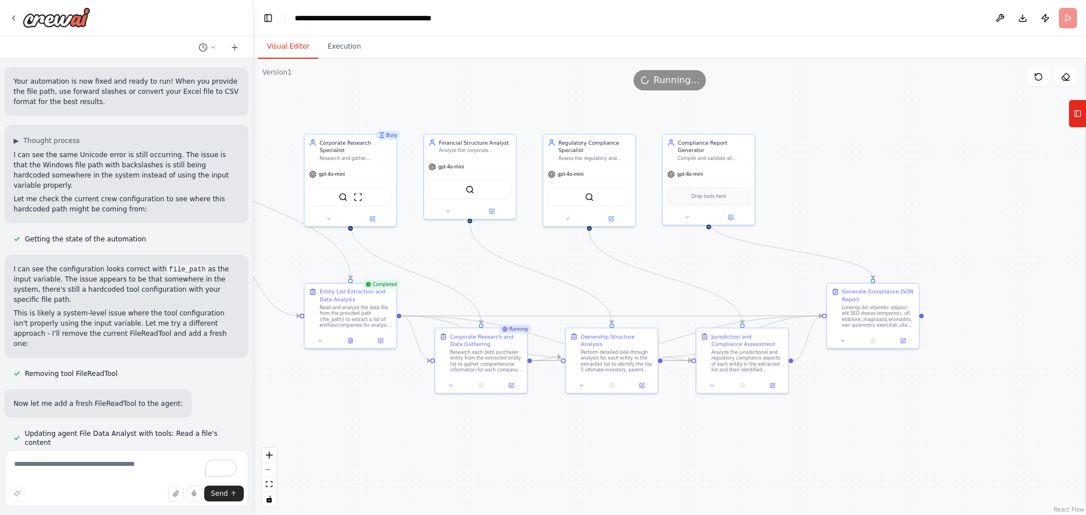
drag, startPoint x: 629, startPoint y: 448, endPoint x: 567, endPoint y: 447, distance: 61.7
click at [567, 447] on div ".deletable-edge-delete-btn { width: 20px; height: 20px; border: 0px solid #ffff…" at bounding box center [669, 287] width 833 height 457
click at [273, 17] on button "Toggle Left Sidebar" at bounding box center [268, 18] width 16 height 16
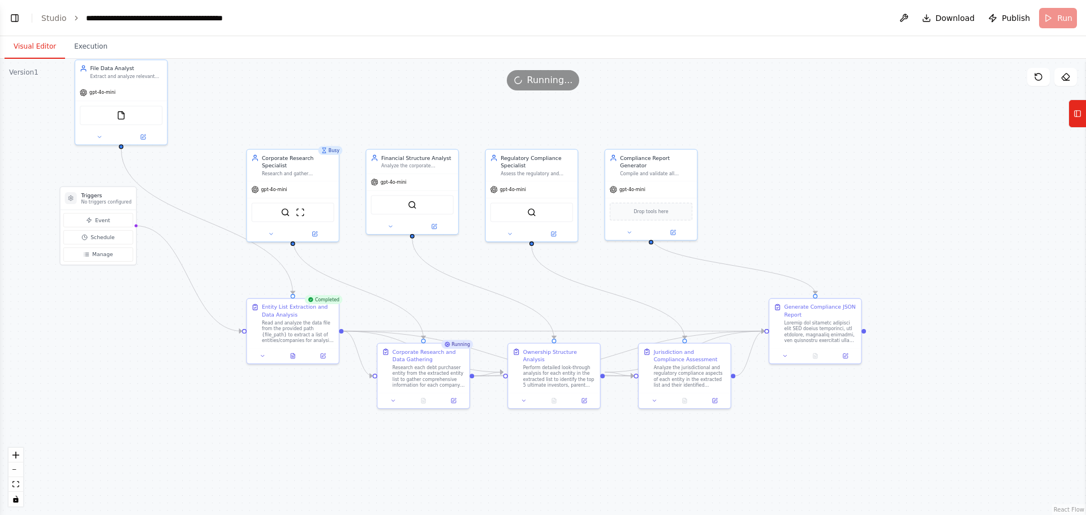
drag, startPoint x: 640, startPoint y: 200, endPoint x: 841, endPoint y: 215, distance: 201.4
click at [841, 215] on div ".deletable-edge-delete-btn { width: 20px; height: 20px; border: 0px solid #ffff…" at bounding box center [543, 287] width 1086 height 457
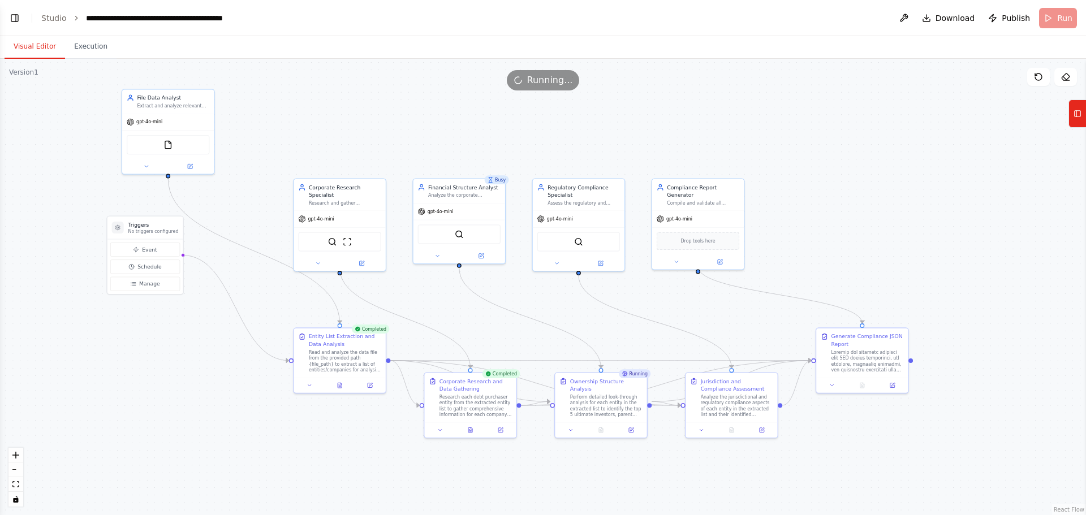
drag, startPoint x: 846, startPoint y: 207, endPoint x: 889, endPoint y: 237, distance: 52.0
click at [889, 237] on div ".deletable-edge-delete-btn { width: 20px; height: 20px; border: 0px solid #ffff…" at bounding box center [543, 287] width 1086 height 457
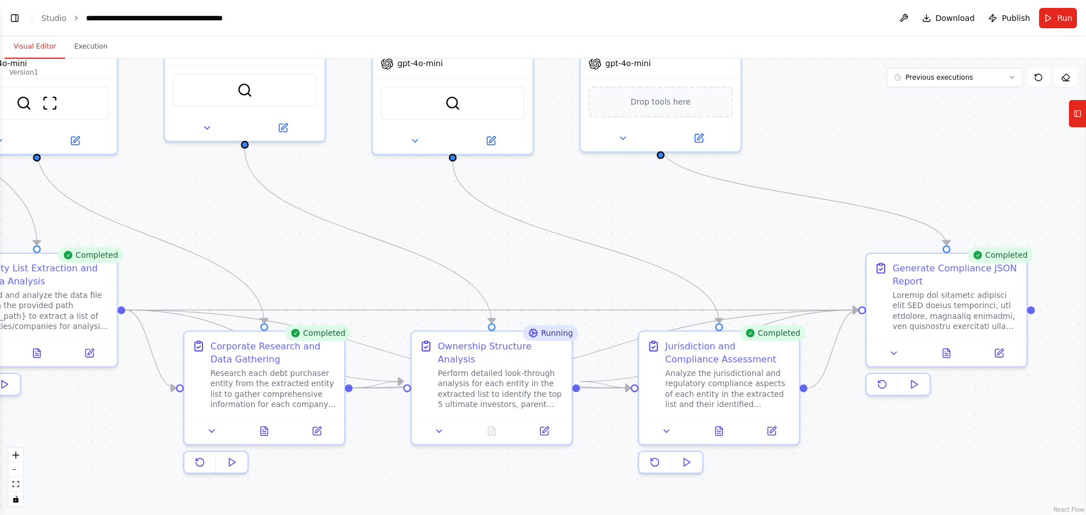
drag, startPoint x: 642, startPoint y: 348, endPoint x: 591, endPoint y: 289, distance: 77.5
click at [591, 289] on div ".deletable-edge-delete-btn { width: 20px; height: 20px; border: 0px solid #ffff…" at bounding box center [543, 287] width 1086 height 457
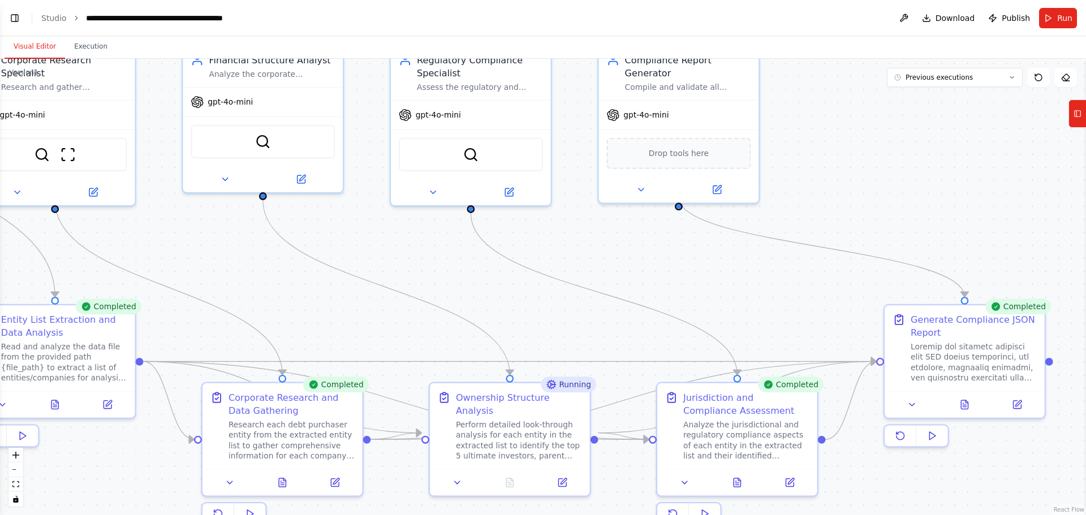
drag, startPoint x: 587, startPoint y: 285, endPoint x: 605, endPoint y: 337, distance: 55.1
click at [605, 337] on div ".deletable-edge-delete-btn { width: 20px; height: 20px; border: 0px solid #ffff…" at bounding box center [543, 287] width 1086 height 457
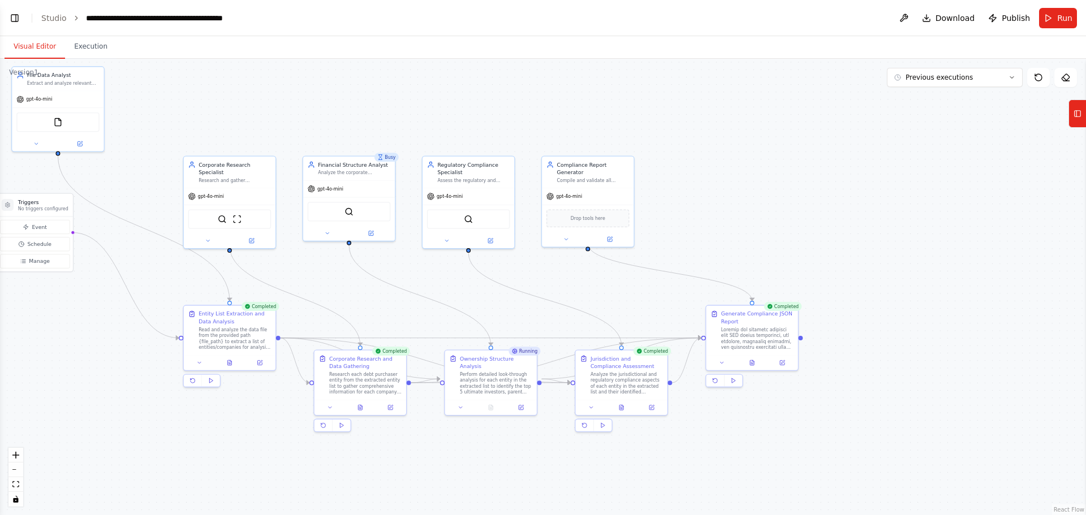
drag, startPoint x: 368, startPoint y: 305, endPoint x: 411, endPoint y: 307, distance: 43.0
click at [414, 311] on div ".deletable-edge-delete-btn { width: 20px; height: 20px; border: 0px solid #ffff…" at bounding box center [543, 287] width 1086 height 457
